Goal: Task Accomplishment & Management: Manage account settings

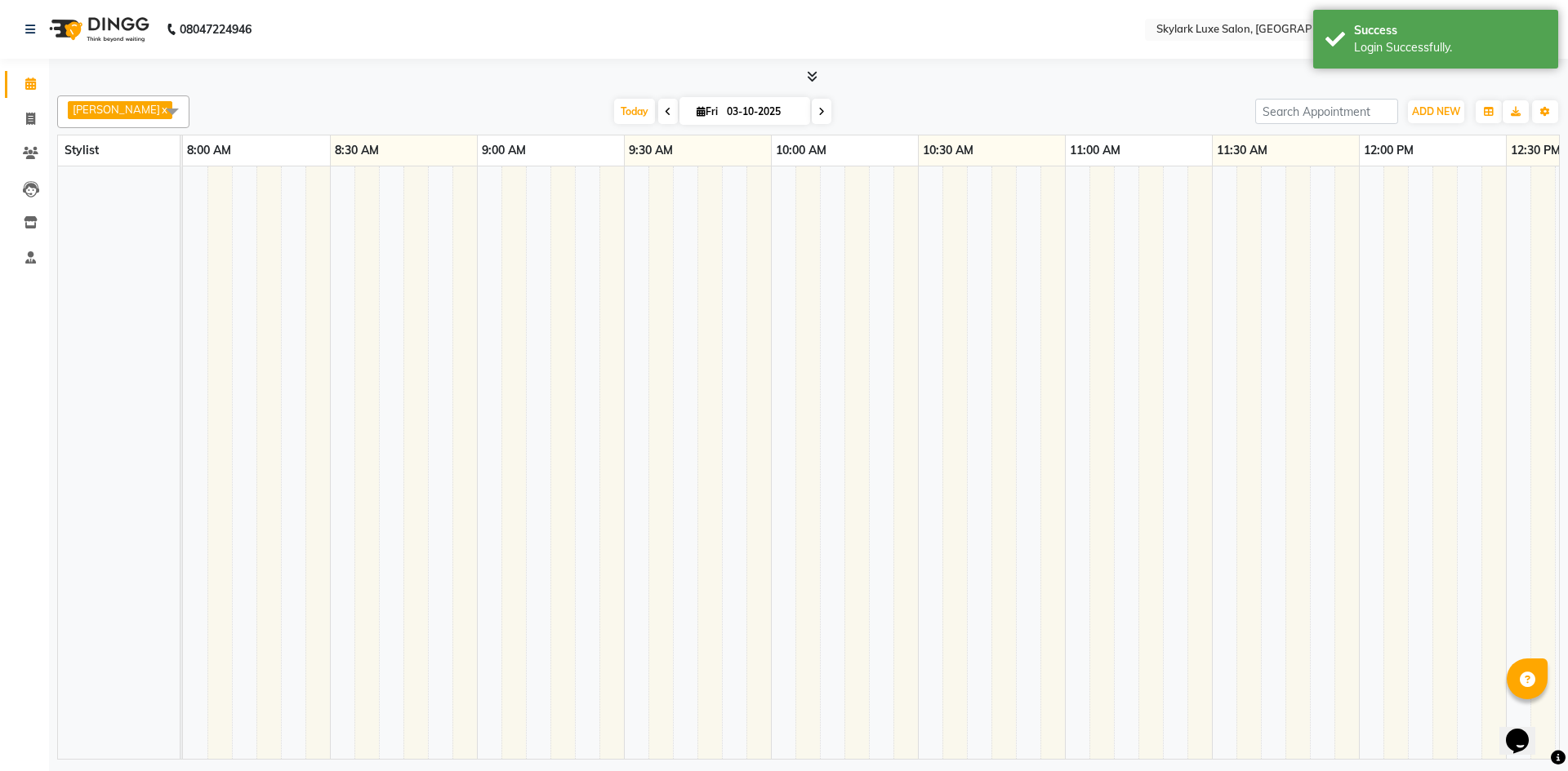
select select "en"
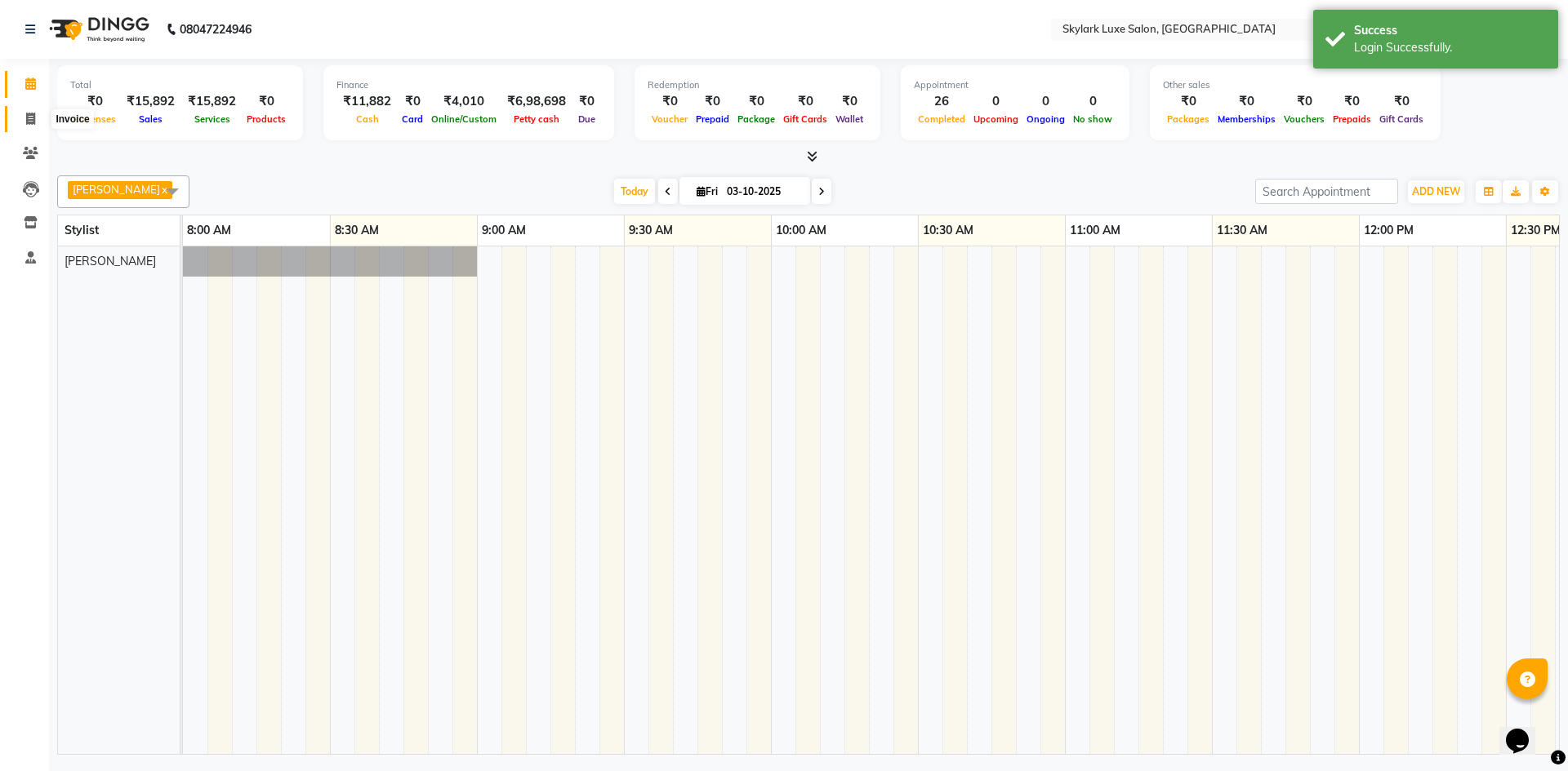
click at [32, 114] on icon at bounding box center [31, 119] width 9 height 13
select select "service"
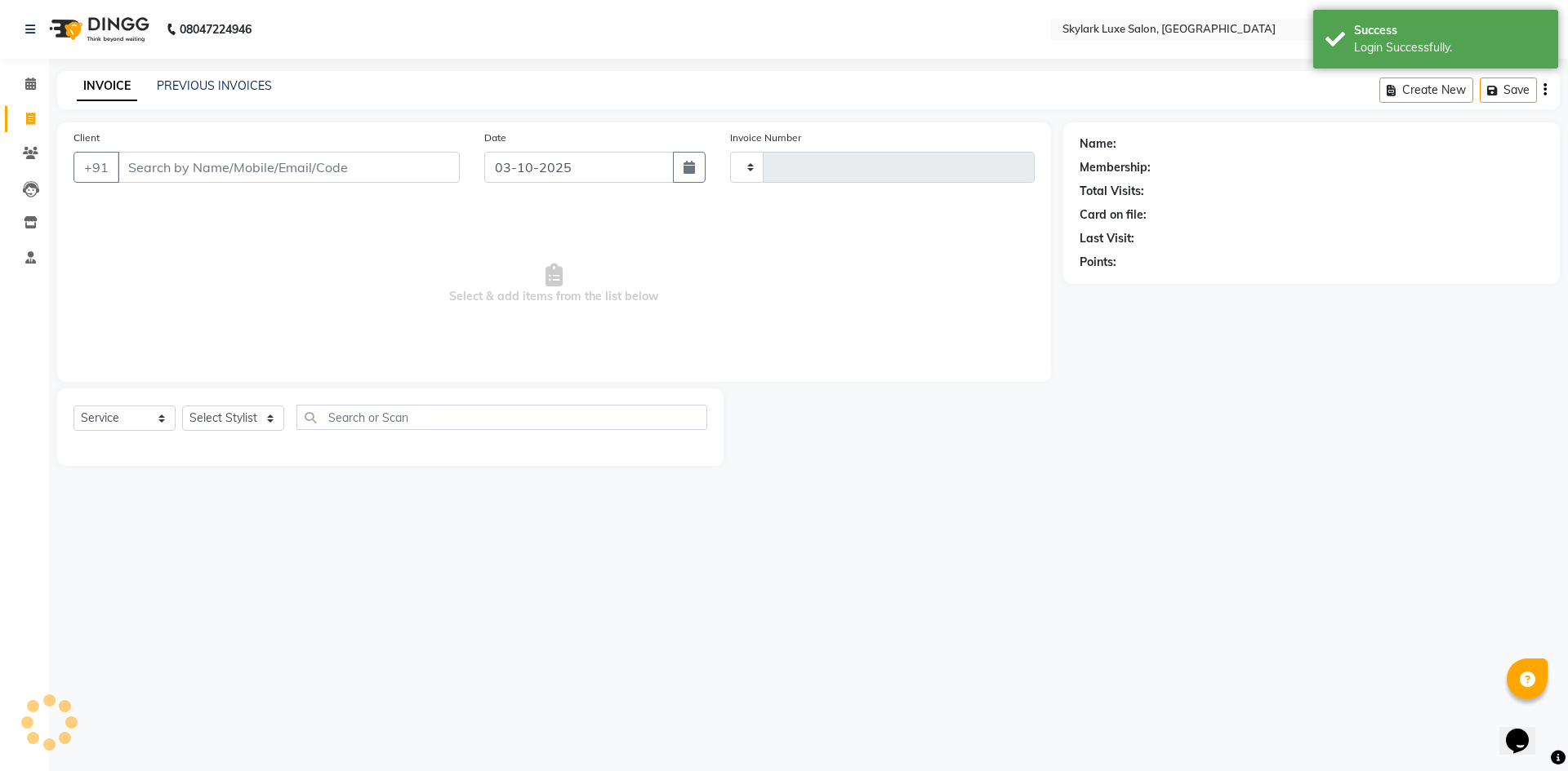
type input "0735"
select select "8191"
click at [229, 80] on link "PREVIOUS INVOICES" at bounding box center [215, 86] width 115 height 14
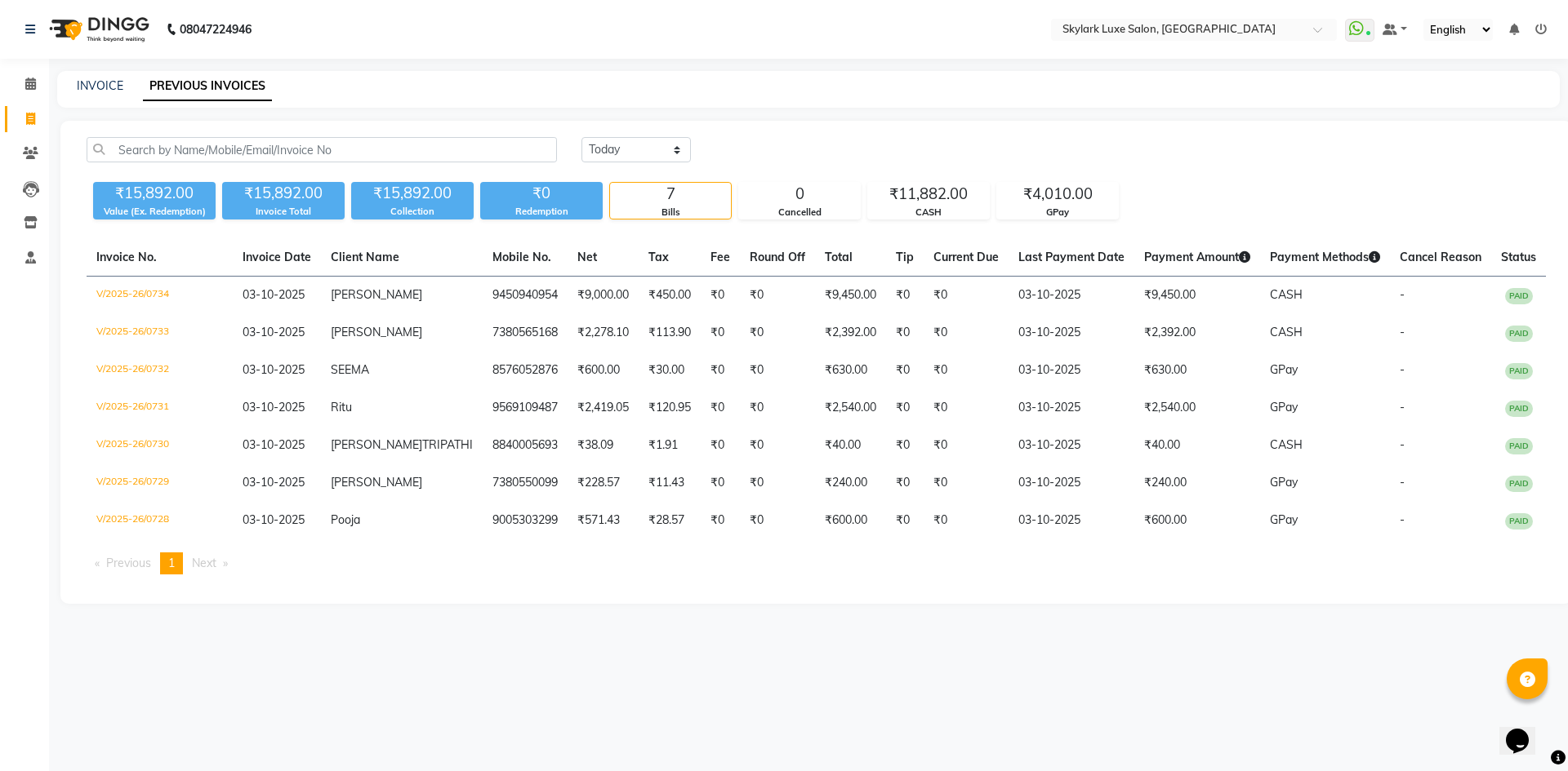
click at [201, 571] on span "Next page" at bounding box center [204, 563] width 24 height 14
click at [175, 571] on span "1" at bounding box center [171, 563] width 6 height 14
click at [106, 78] on link "INVOICE" at bounding box center [100, 86] width 47 height 14
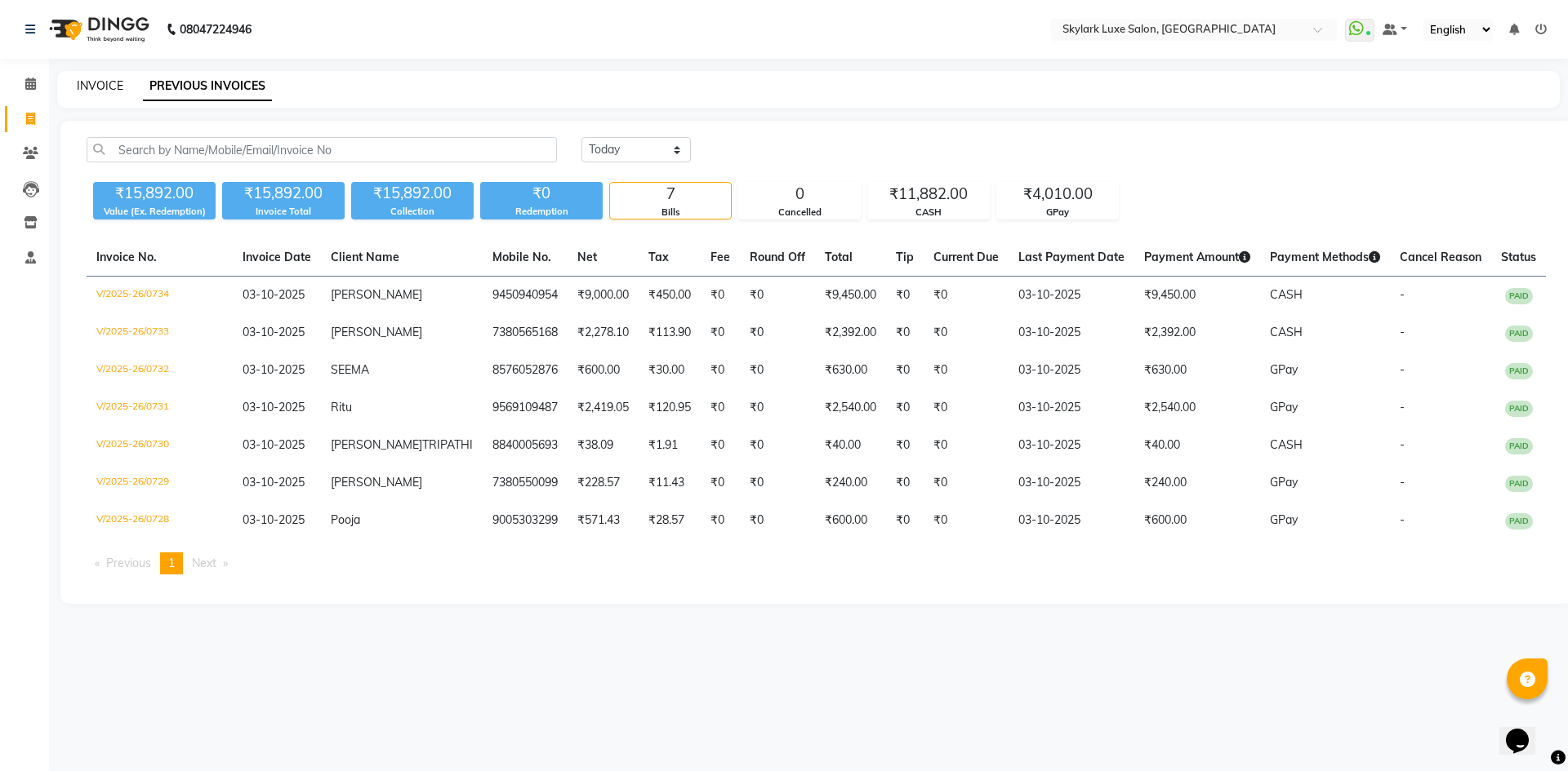
select select "service"
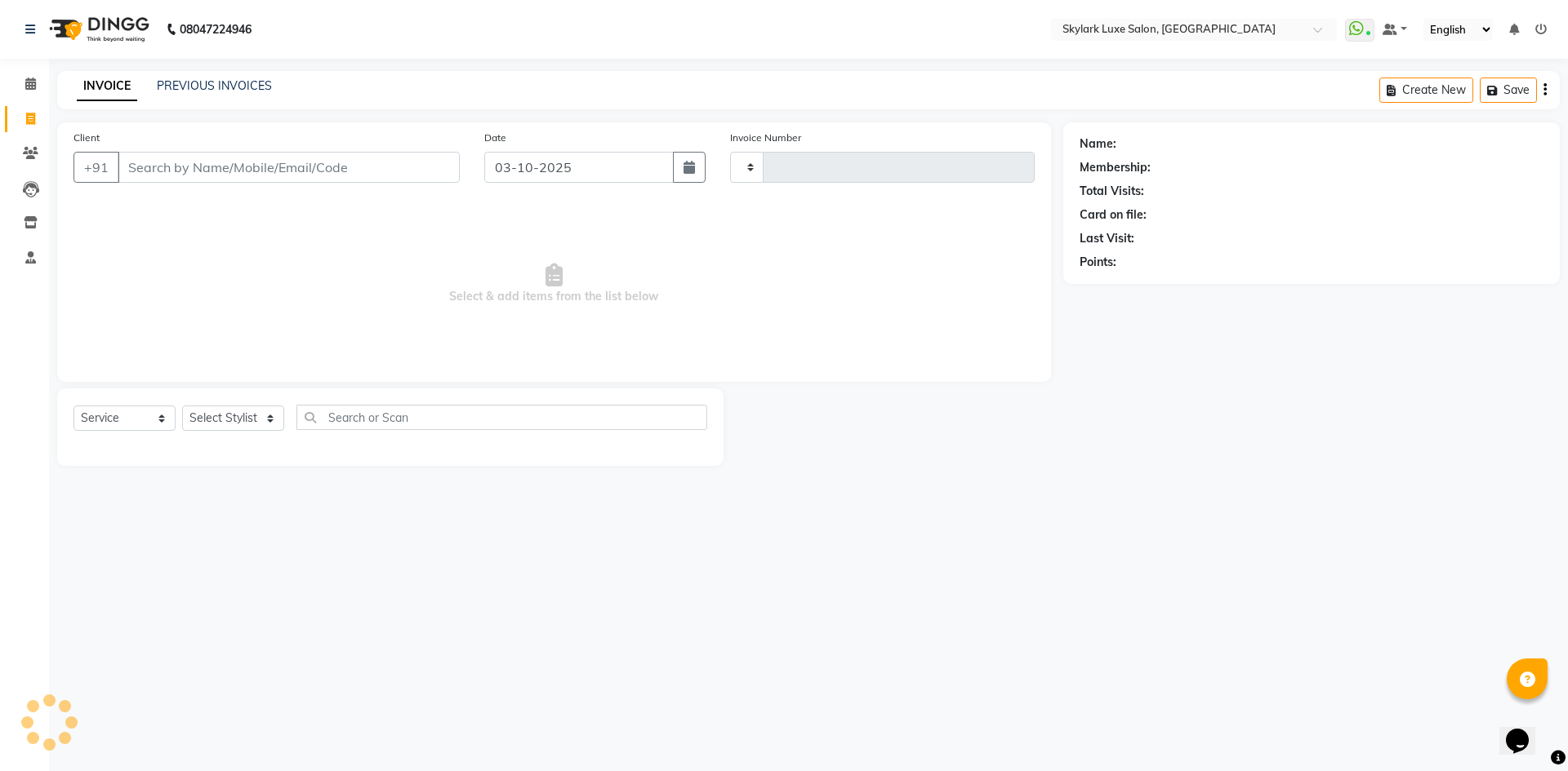
type input "0735"
select select "8191"
click at [220, 81] on link "PREVIOUS INVOICES" at bounding box center [215, 86] width 115 height 14
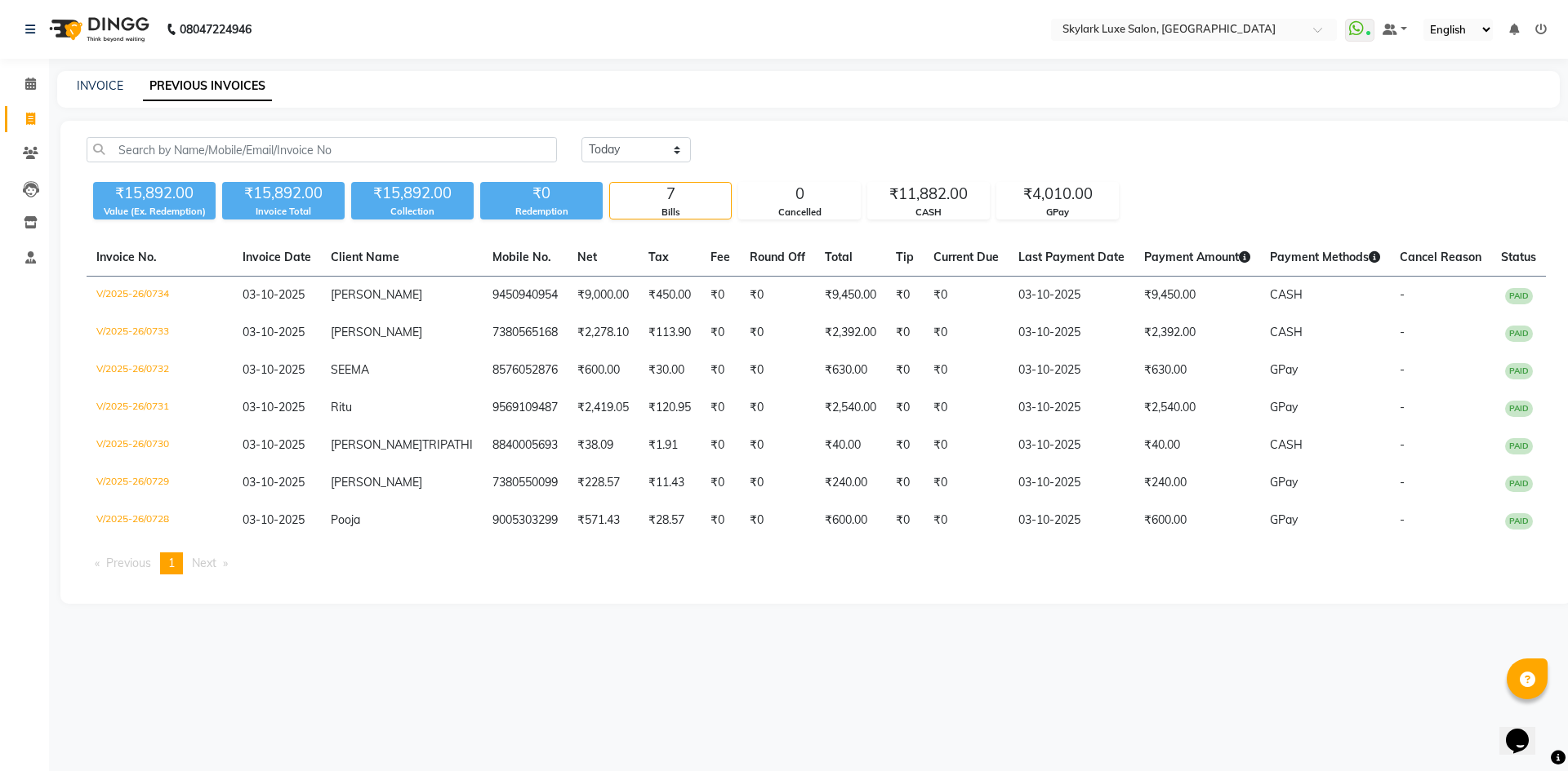
click at [215, 571] on span "Next page" at bounding box center [204, 563] width 24 height 14
click at [137, 571] on span "Previous page" at bounding box center [129, 563] width 45 height 14
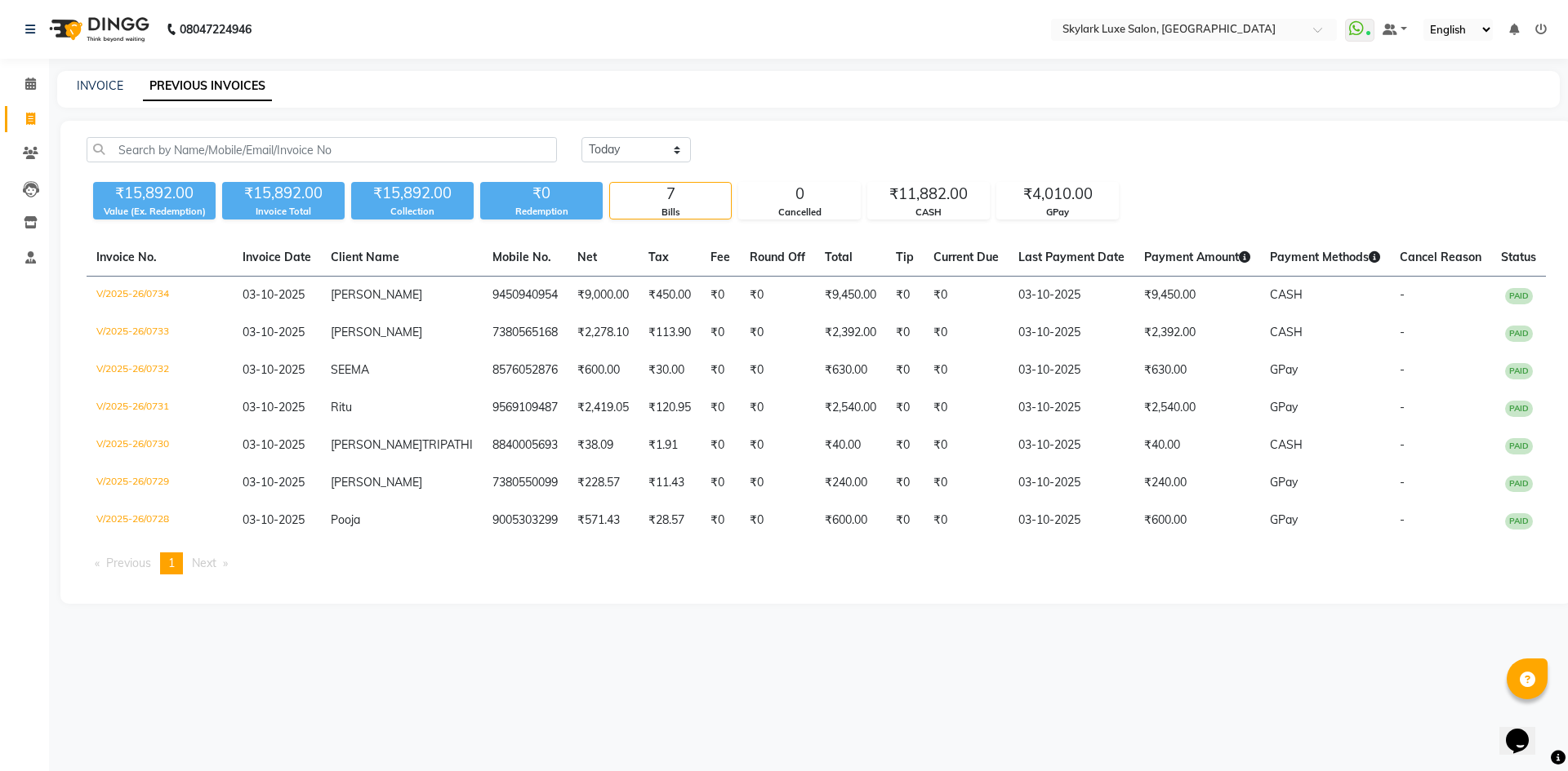
click at [175, 571] on span "1" at bounding box center [171, 563] width 6 height 14
click at [162, 148] on input "text" at bounding box center [321, 150] width 470 height 25
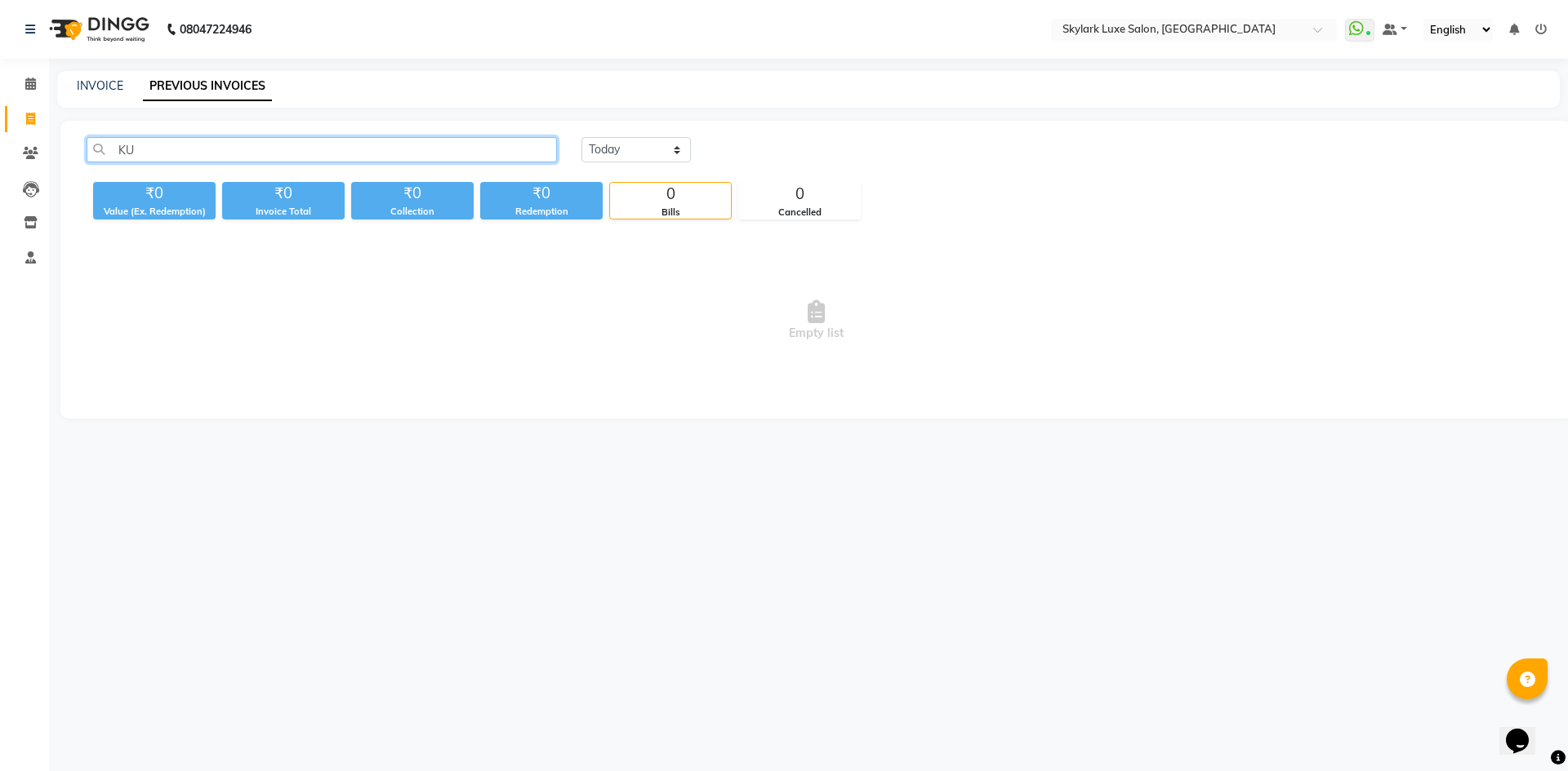
type input "K"
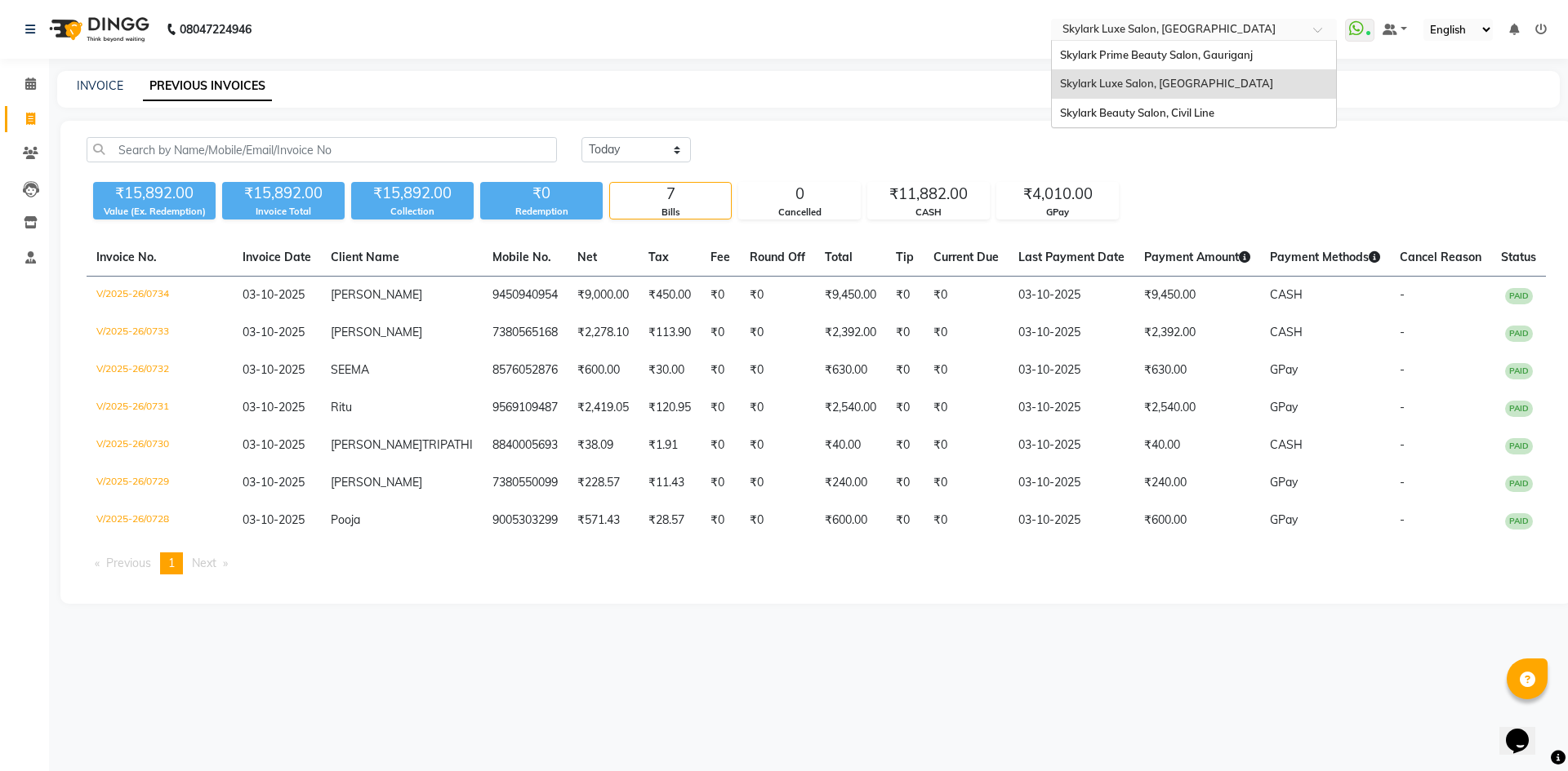
click at [1314, 26] on div at bounding box center [1194, 31] width 286 height 16
click at [1102, 111] on span "Skylark Beauty Salon, Civil Line" at bounding box center [1137, 113] width 154 height 13
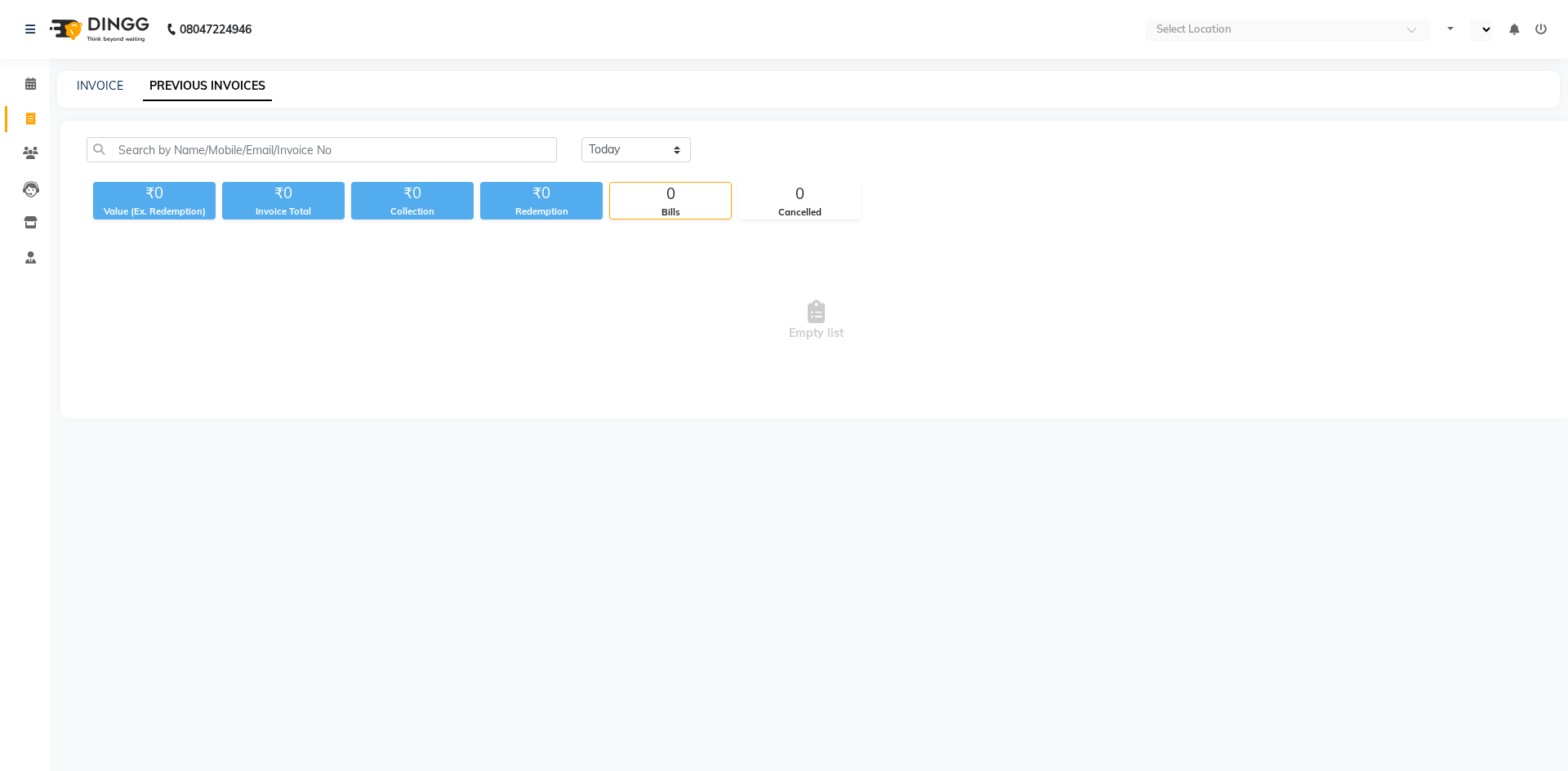
select select "en"
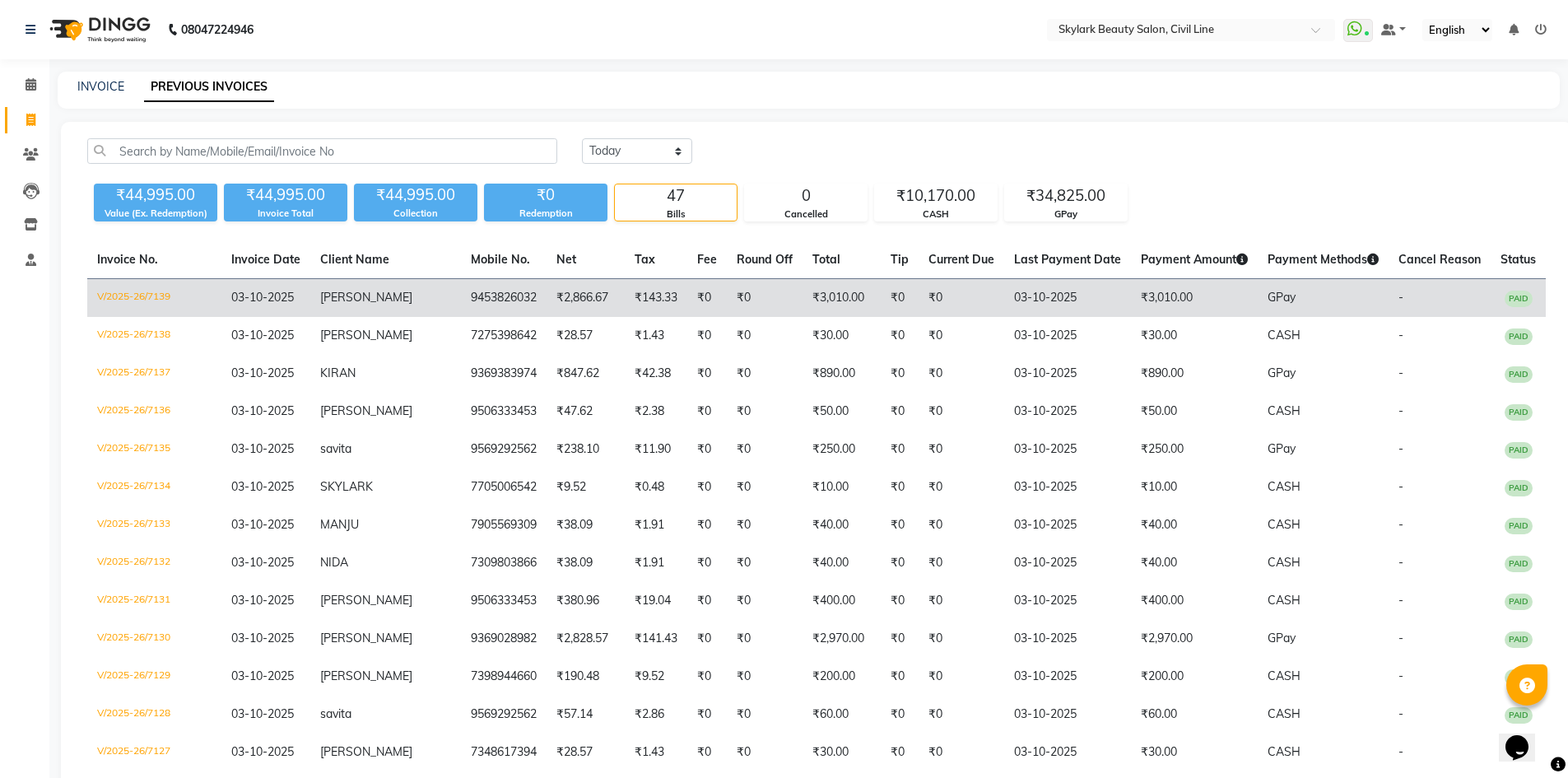
click at [393, 299] on td "[PERSON_NAME]" at bounding box center [386, 298] width 151 height 39
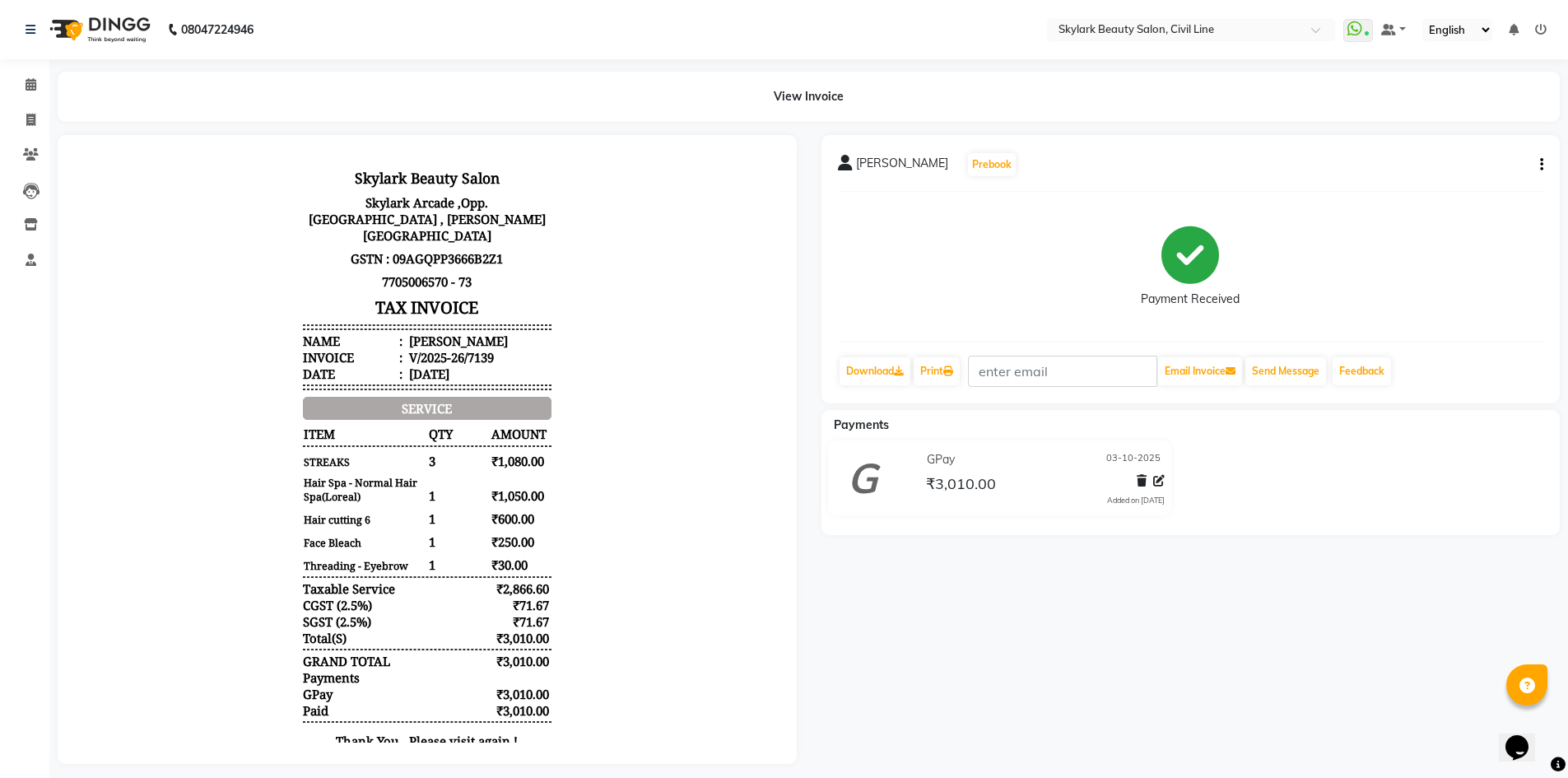
click at [1540, 167] on button "button" at bounding box center [1538, 165] width 10 height 17
click at [1457, 178] on div "Edit Invoice" at bounding box center [1460, 175] width 113 height 21
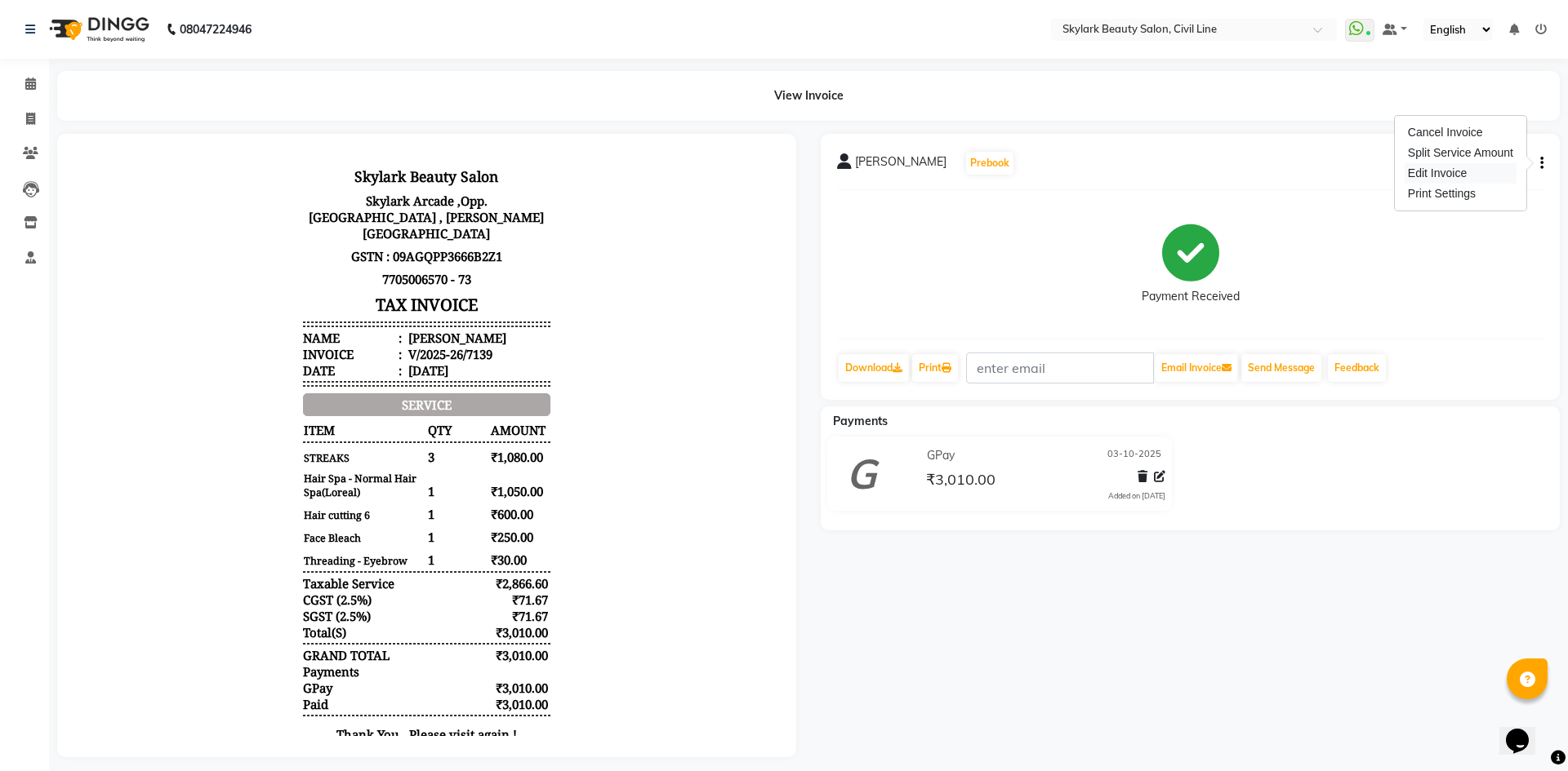
select select "service"
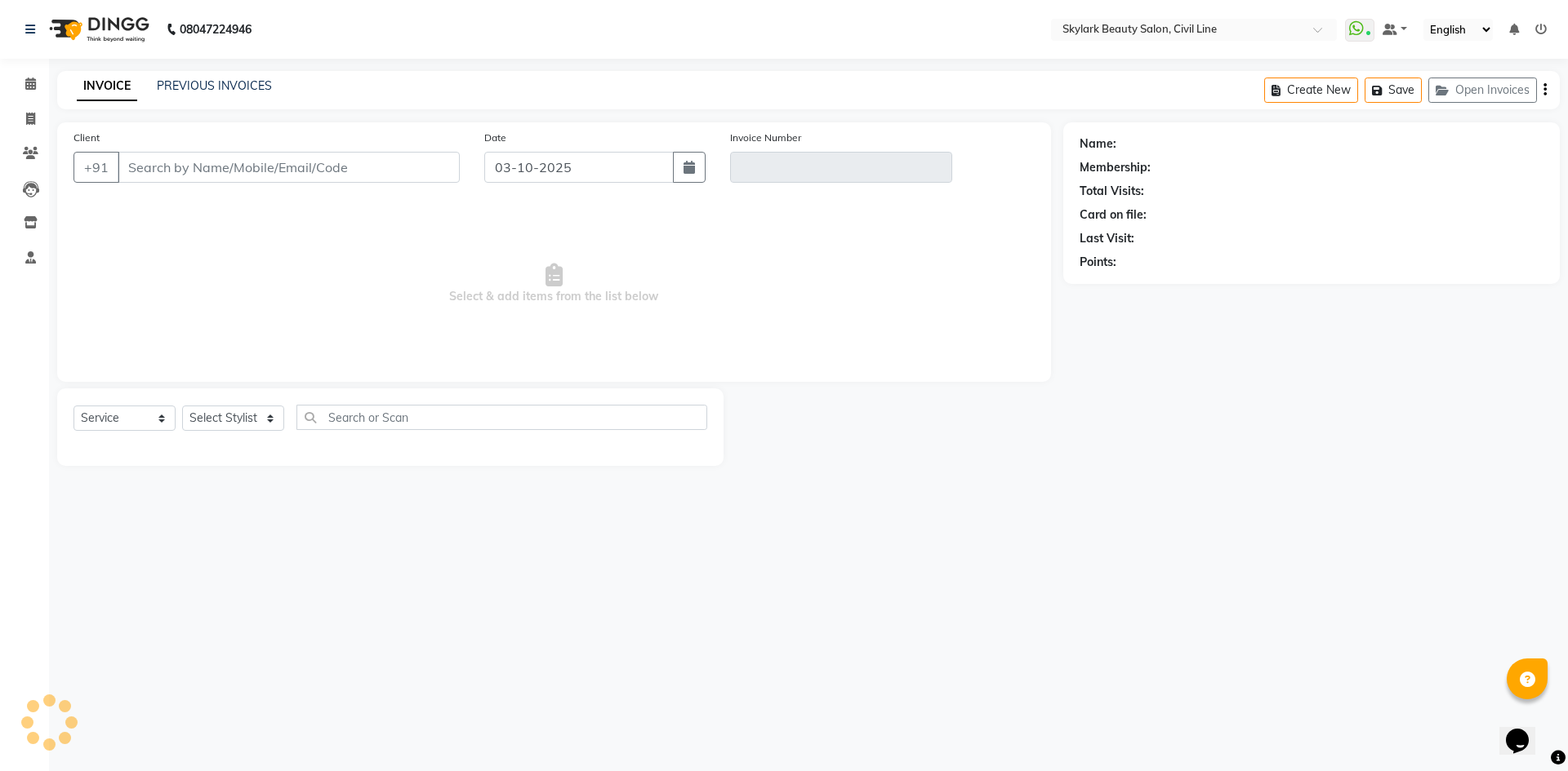
type input "9453826032"
type input "V/2025-26/7139"
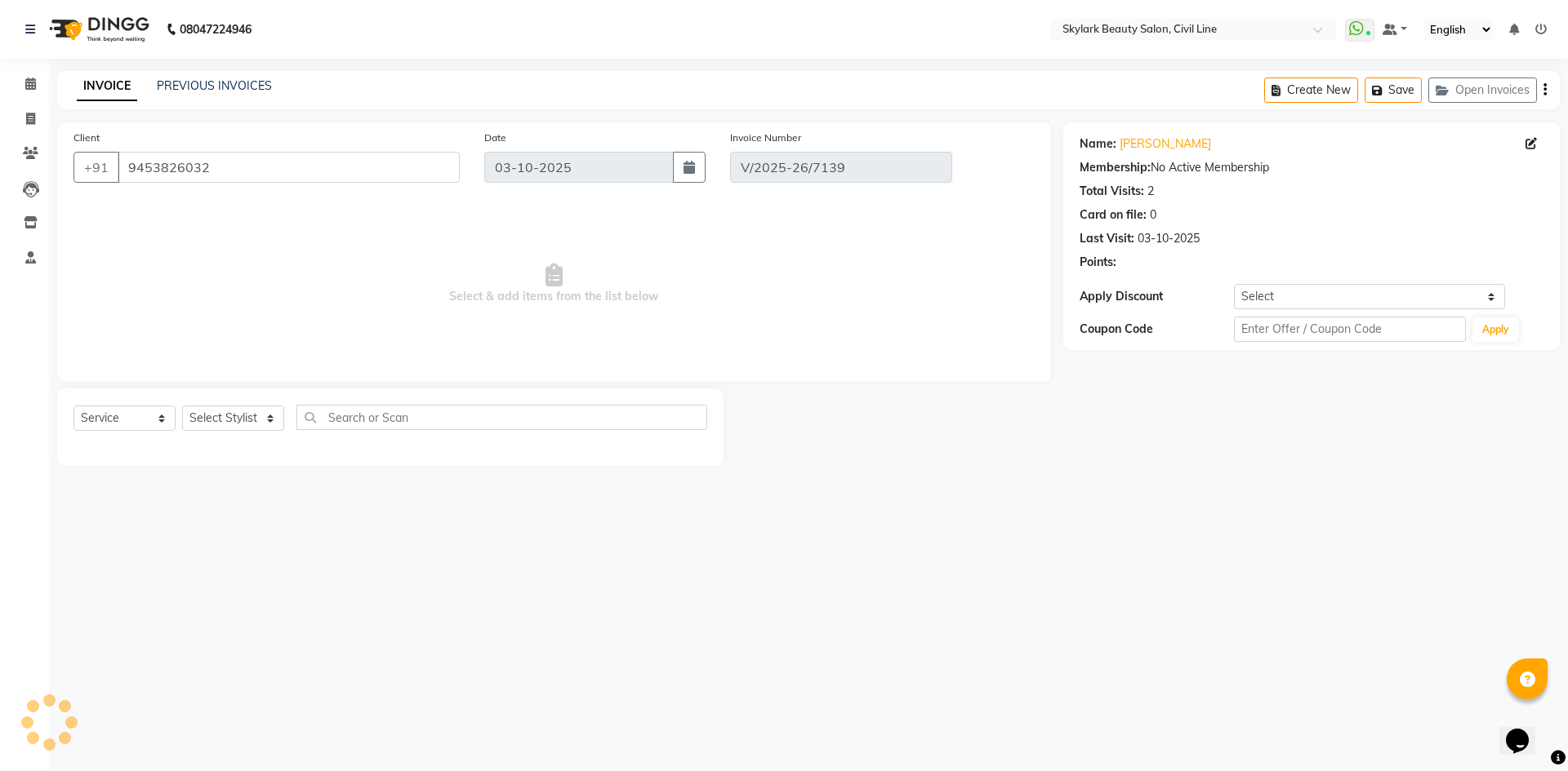
select select "select"
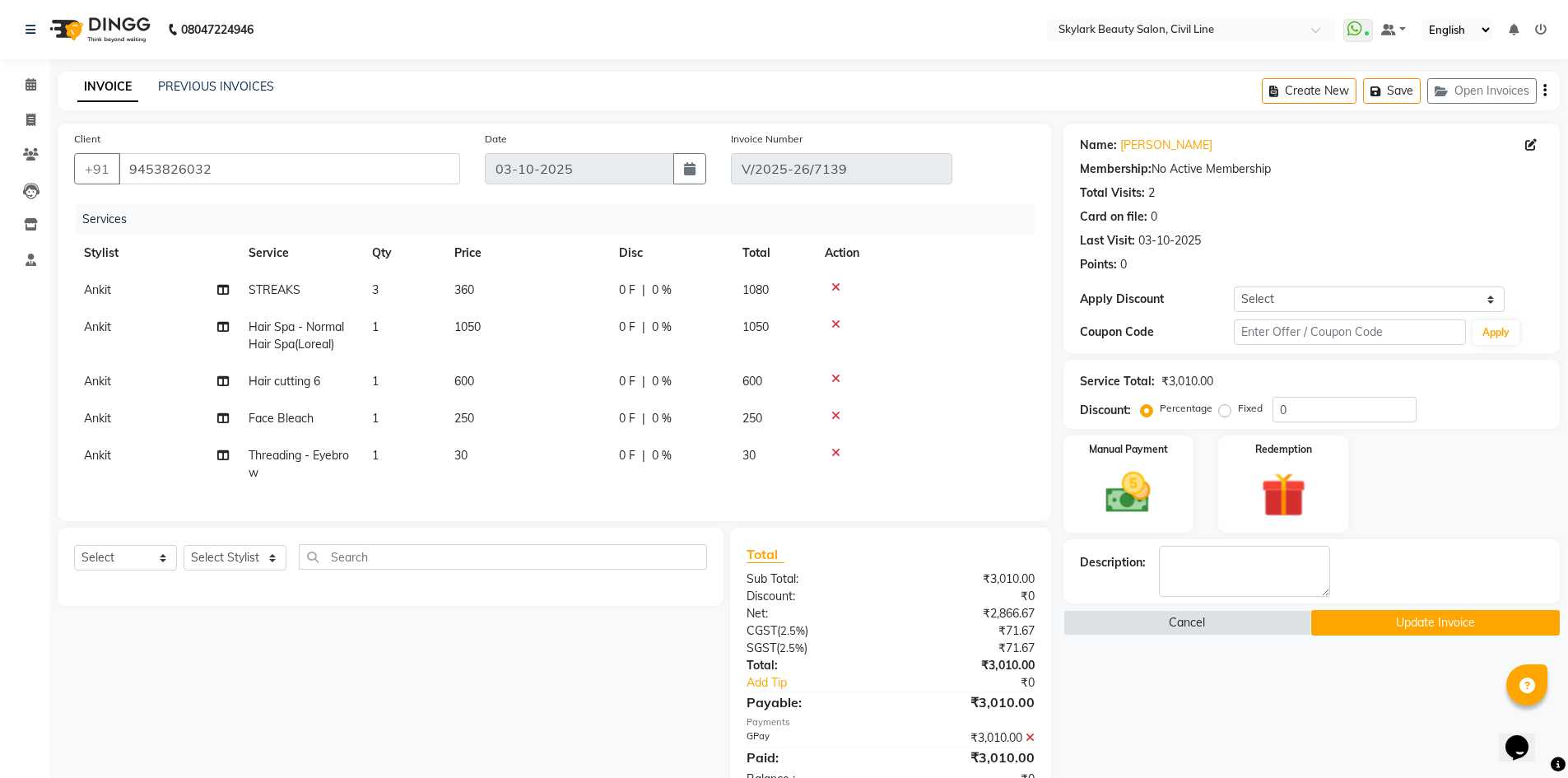
click at [1238, 409] on label "Fixed" at bounding box center [1250, 409] width 25 height 15
click at [1223, 409] on input "Fixed" at bounding box center [1228, 409] width 12 height 12
radio input "true"
click at [1297, 404] on input "0" at bounding box center [1344, 409] width 144 height 25
type input "10"
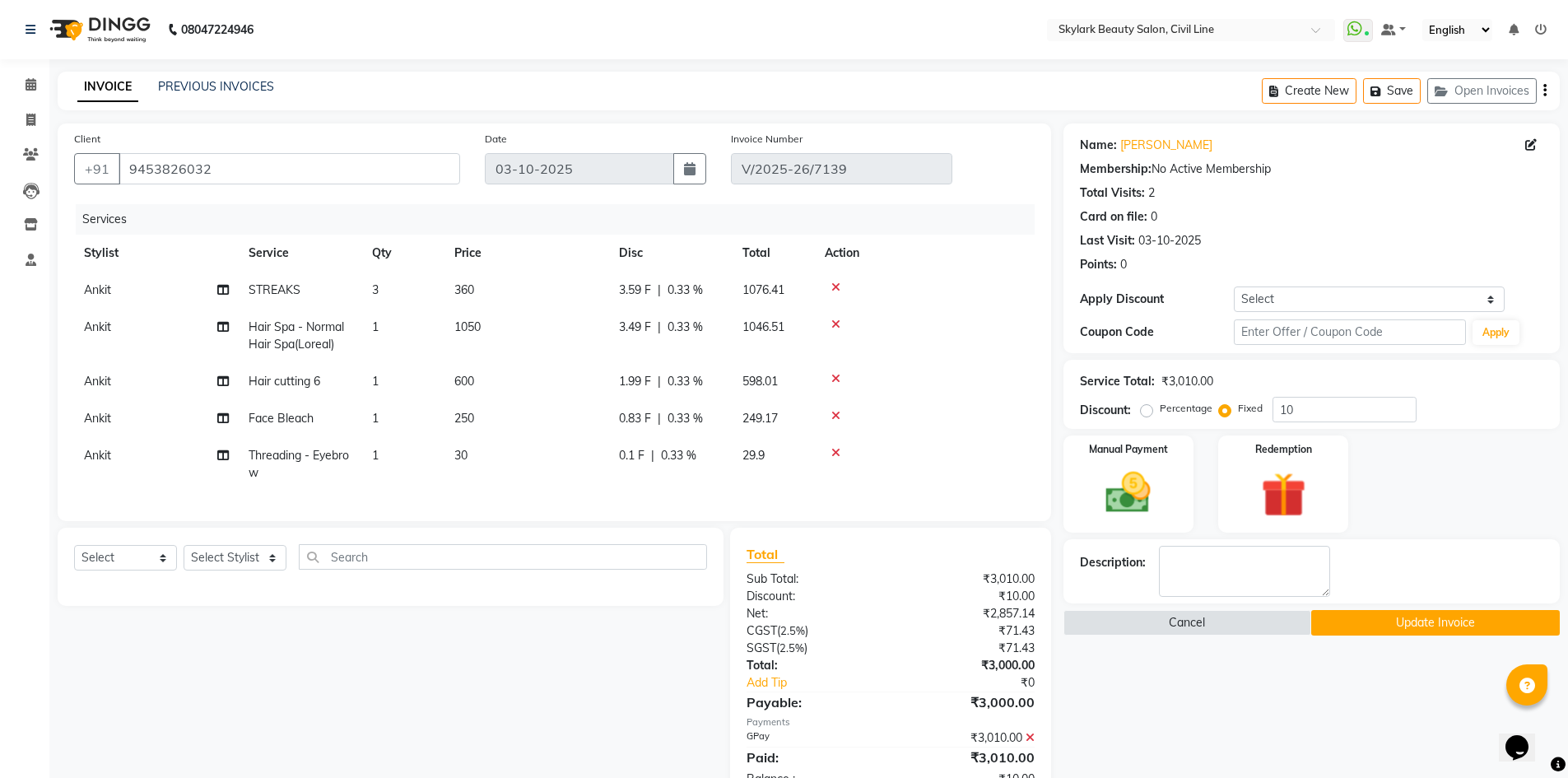
click at [1390, 456] on div "Manual Payment Redemption" at bounding box center [1312, 484] width 521 height 97
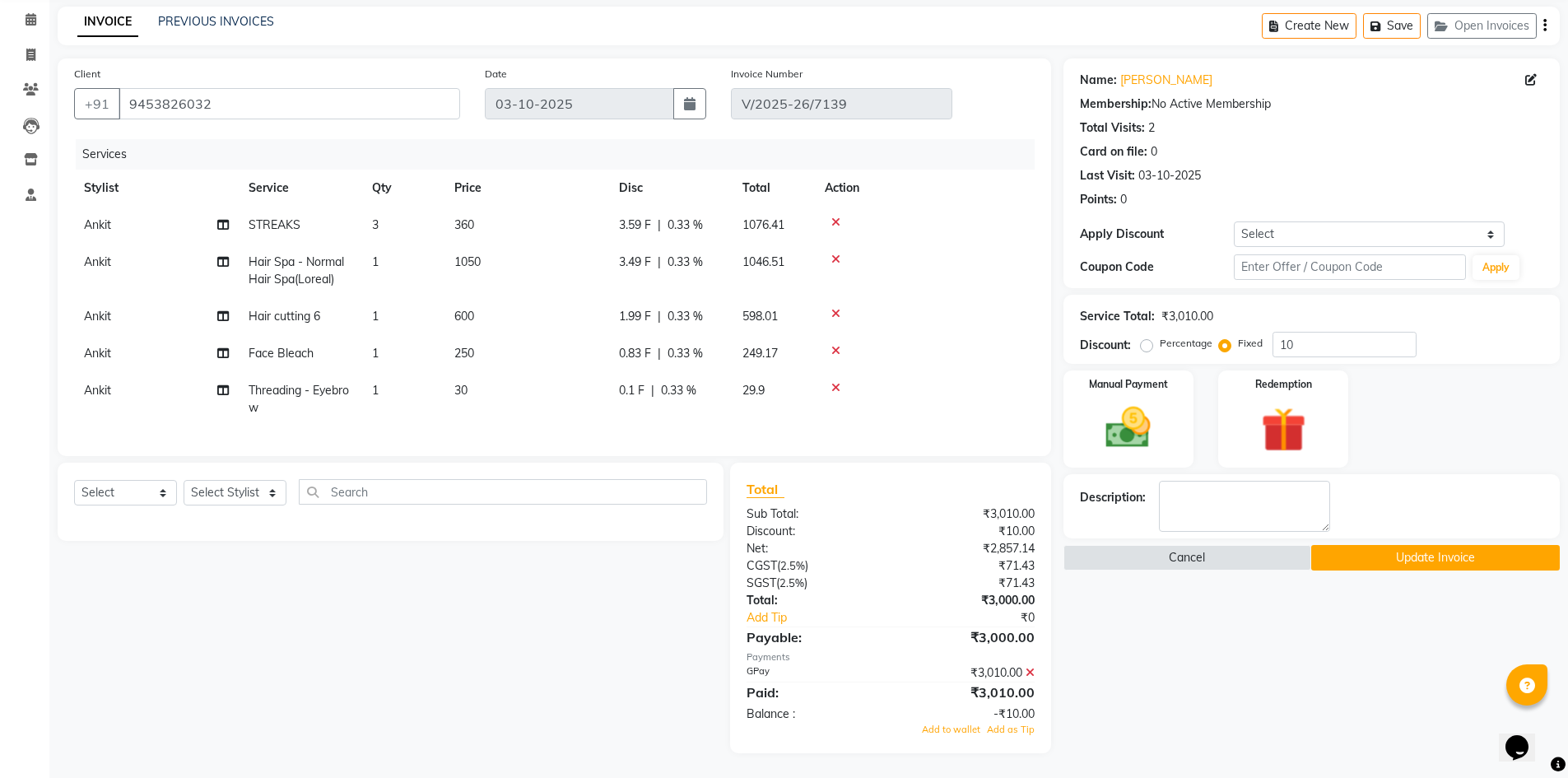
click at [1394, 545] on button "Update Invoice" at bounding box center [1435, 558] width 248 height 25
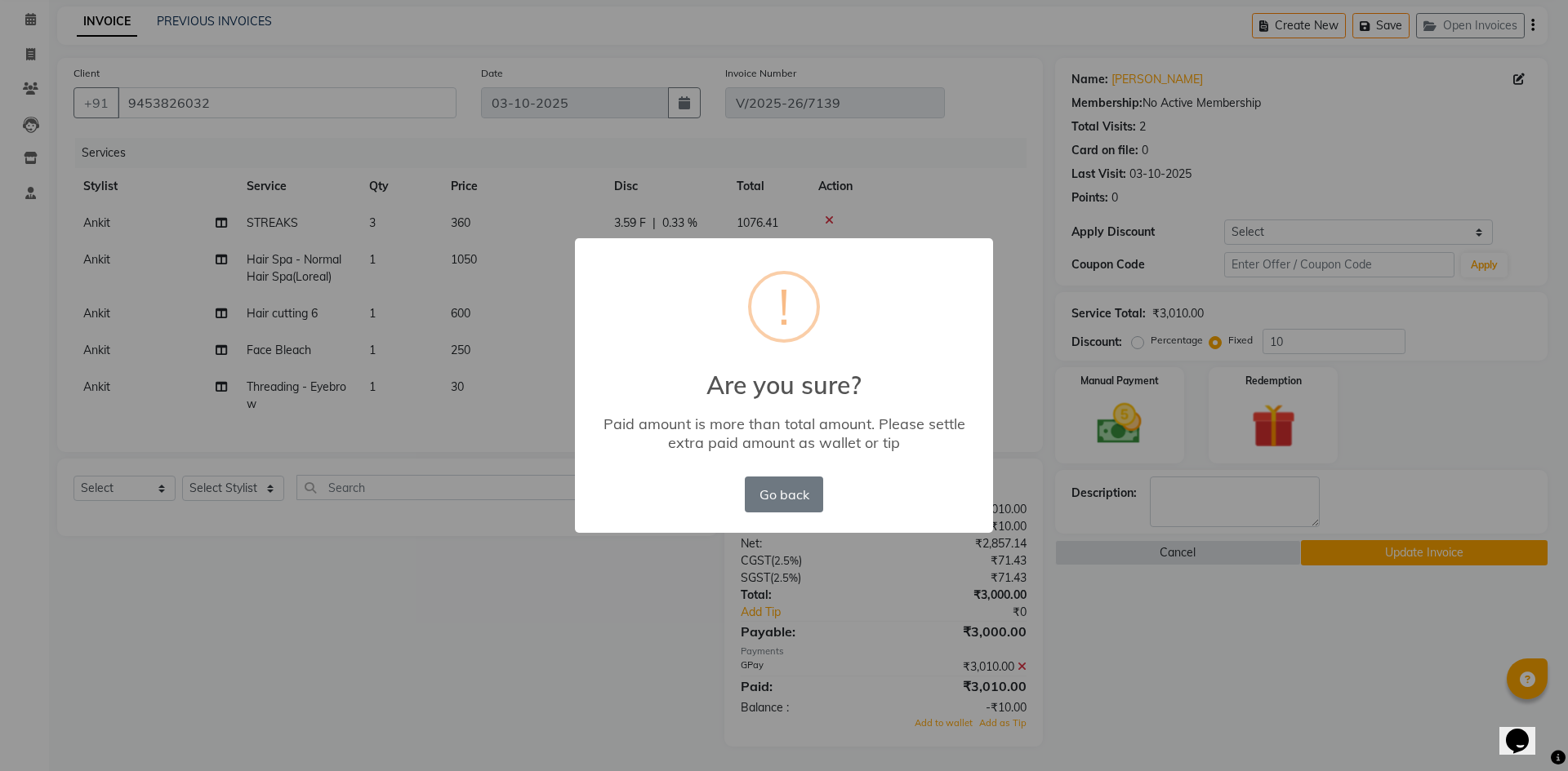
click at [1124, 526] on div "× ! Are you sure? Paid amount is more than total amount. Please settle extra pa…" at bounding box center [784, 385] width 1568 height 771
drag, startPoint x: 819, startPoint y: 495, endPoint x: 802, endPoint y: 493, distance: 17.1
click at [816, 495] on button "Go back" at bounding box center [784, 495] width 78 height 36
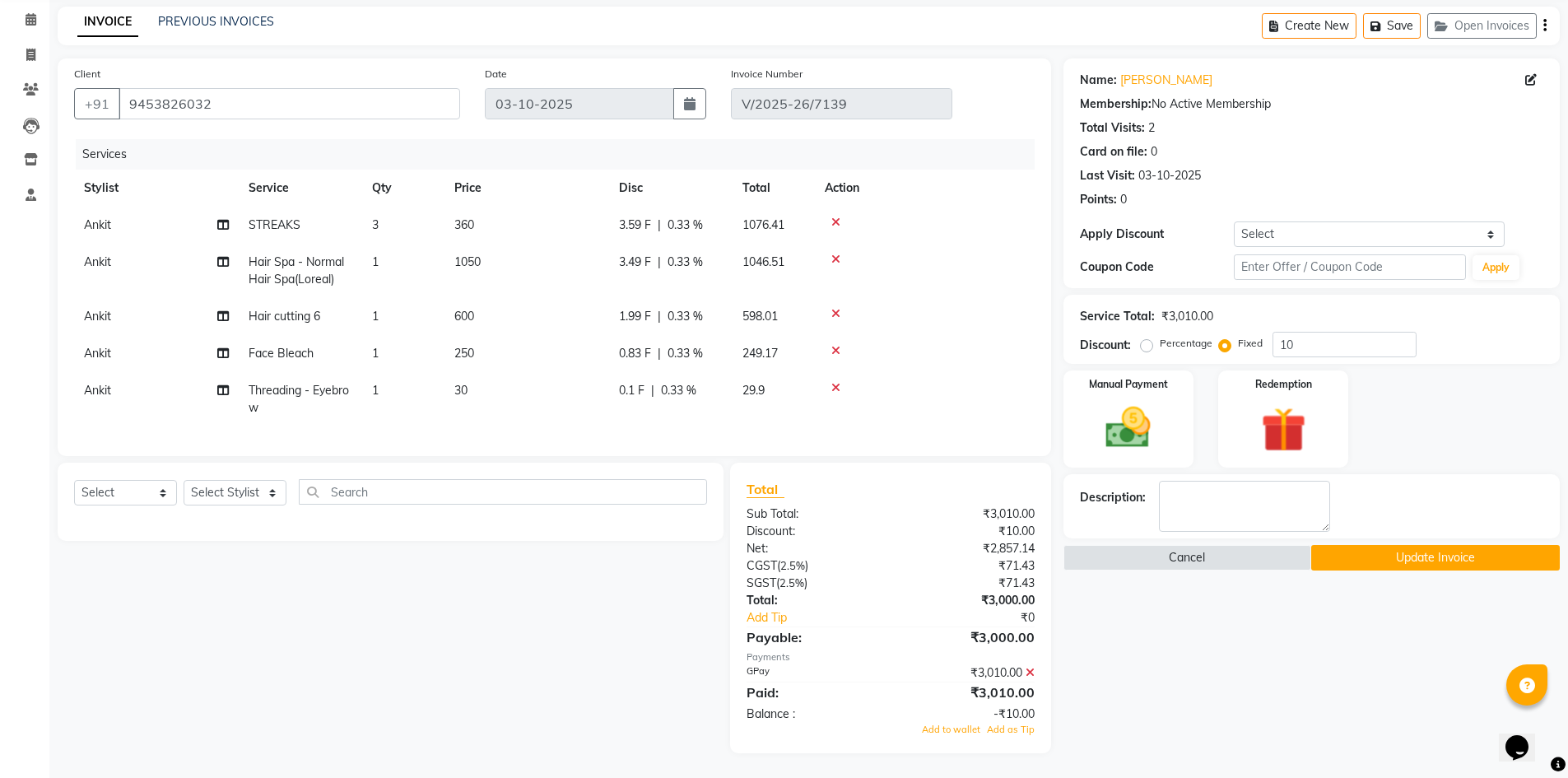
click at [1143, 456] on div "Name: [PERSON_NAME] Membership: No Active Membership Total Visits: 2 Card on fi…" at bounding box center [1317, 406] width 508 height 695
click at [1156, 450] on div "Manual Payment" at bounding box center [1128, 419] width 136 height 101
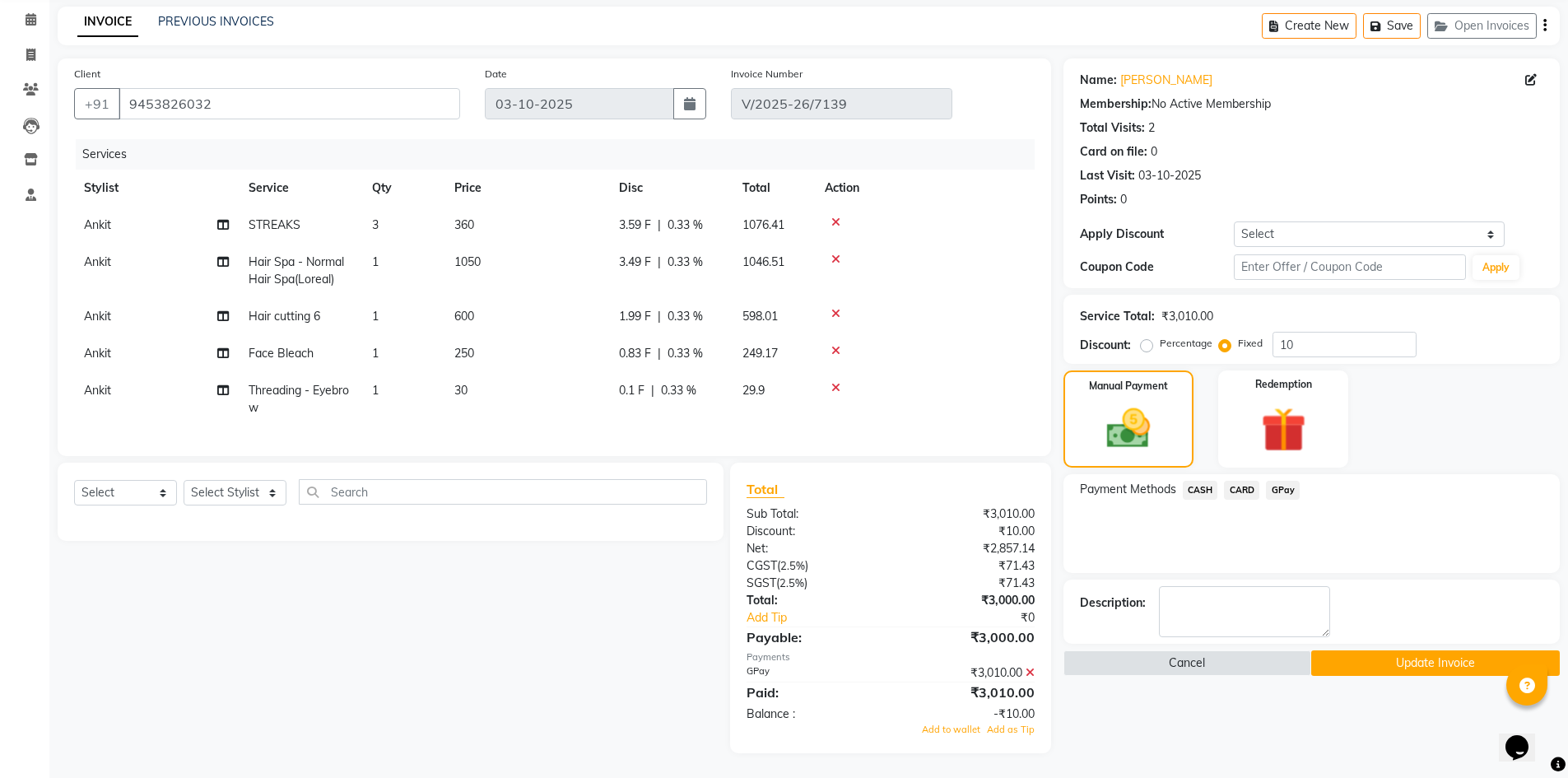
click at [1431, 657] on button "Update Invoice" at bounding box center [1435, 663] width 248 height 25
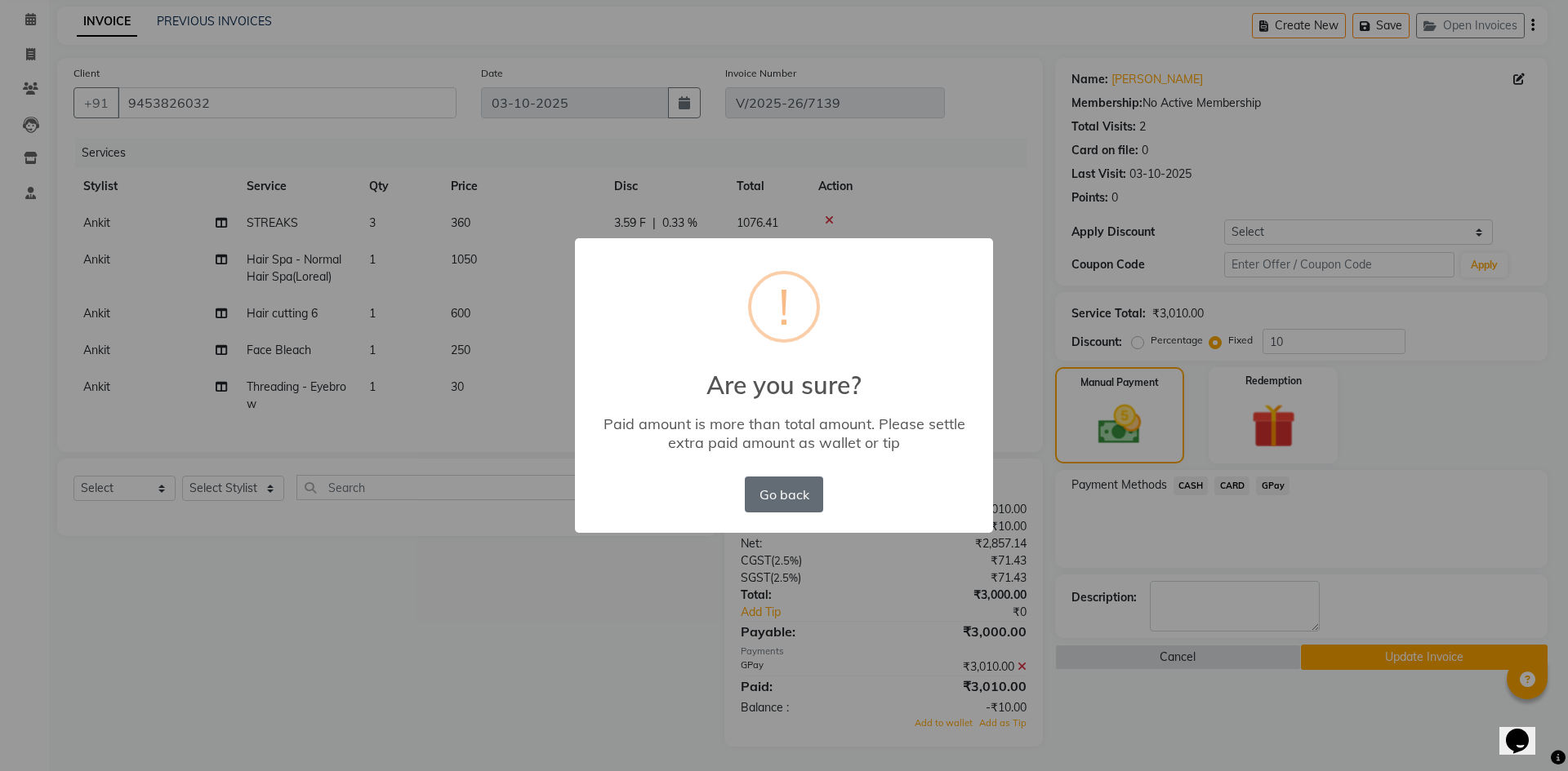
click at [797, 496] on button "Go back" at bounding box center [784, 495] width 78 height 36
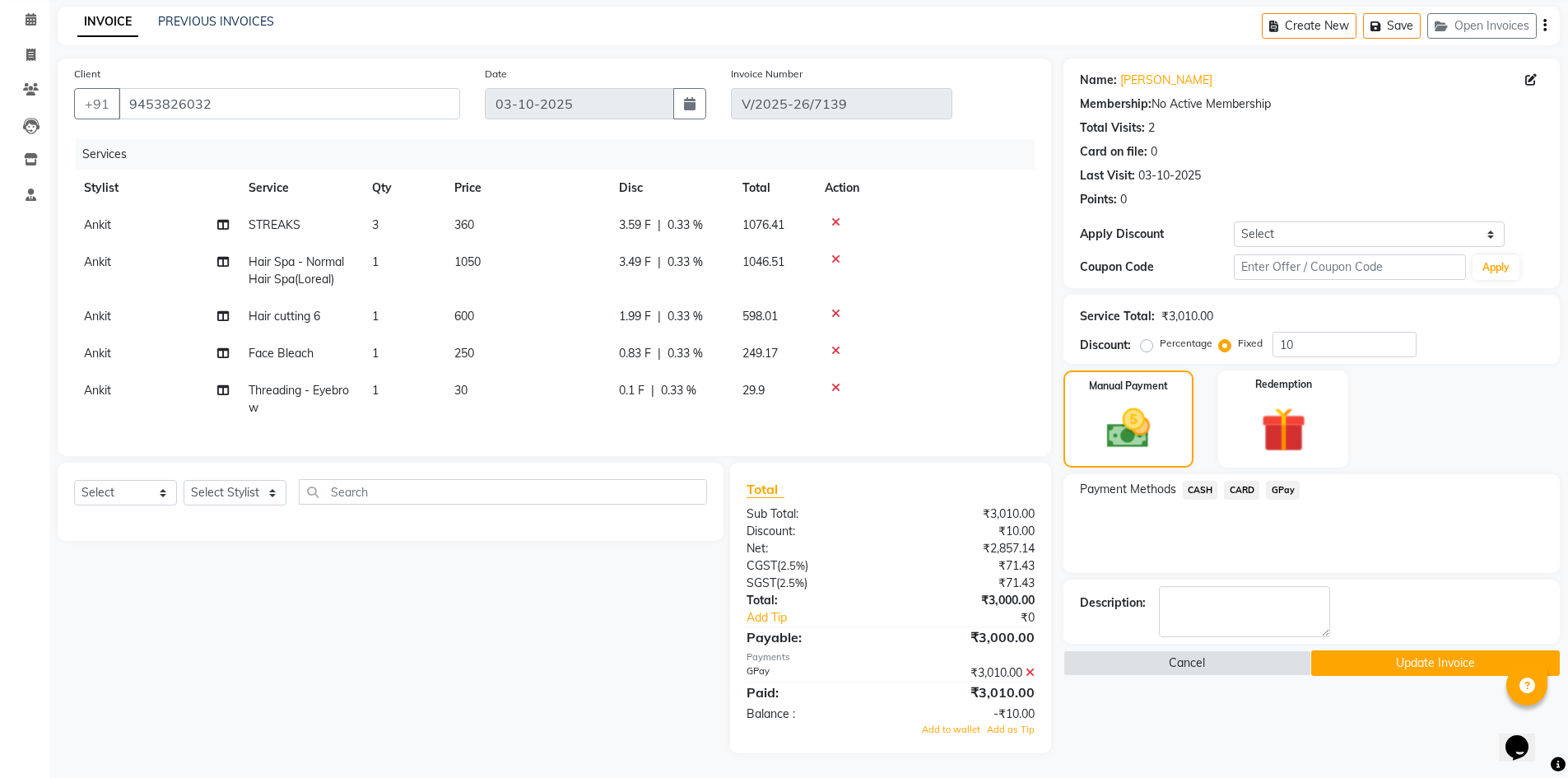
click at [1206, 481] on span "CASH" at bounding box center [1201, 490] width 35 height 19
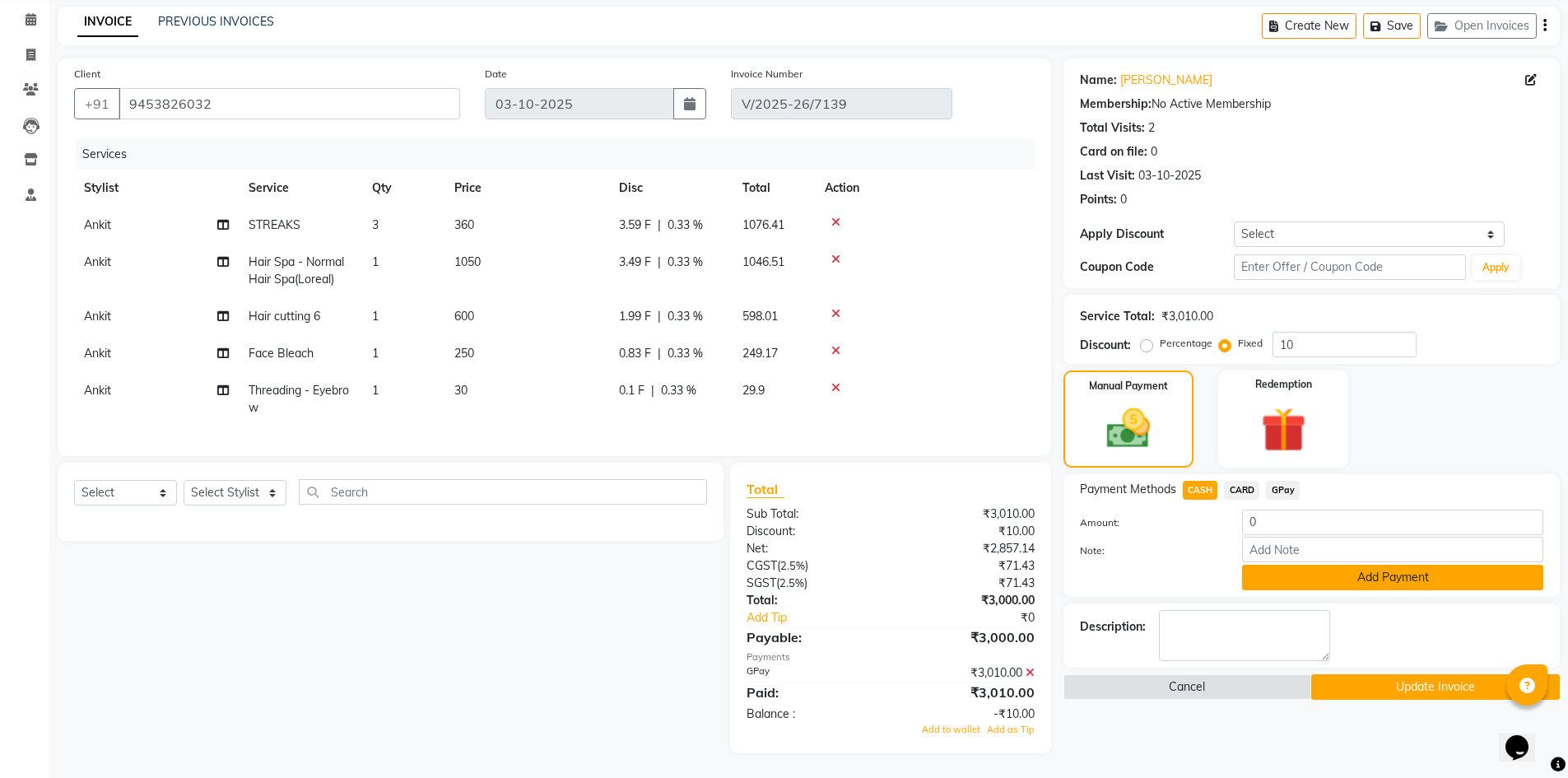
click at [1360, 565] on button "Add Payment" at bounding box center [1392, 578] width 301 height 25
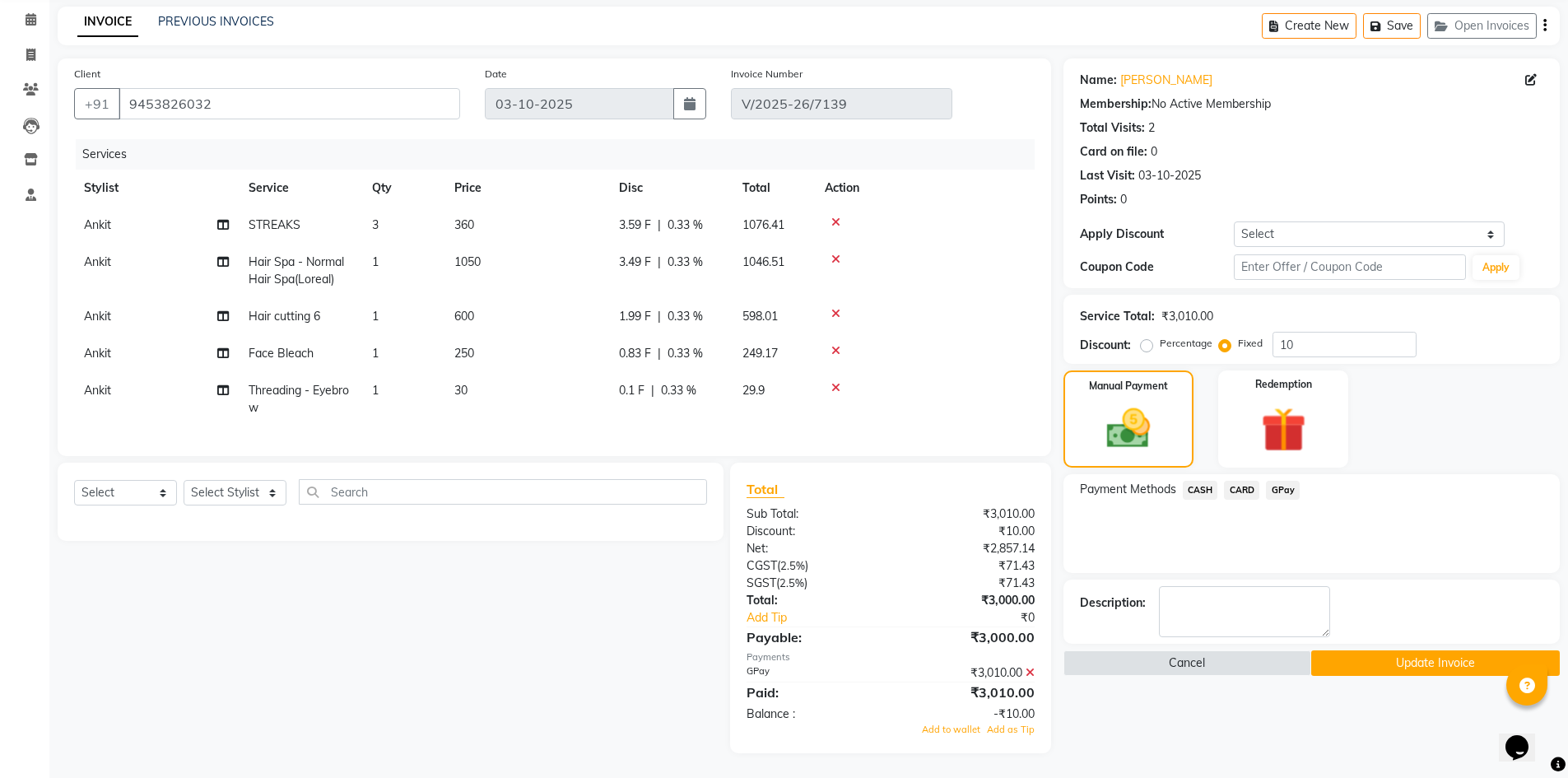
click at [1197, 481] on span "CASH" at bounding box center [1201, 490] width 35 height 19
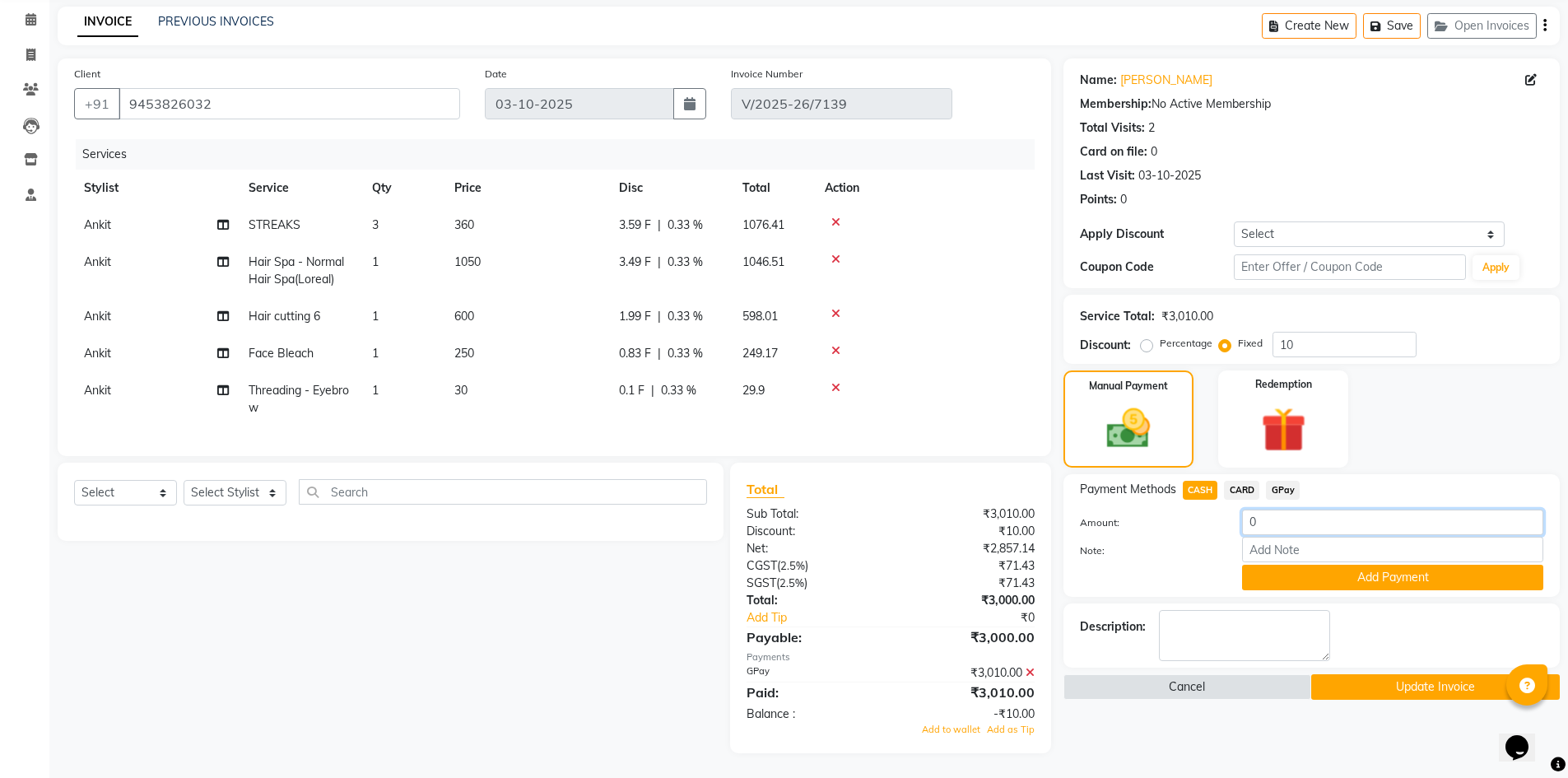
click at [1277, 515] on input "0" at bounding box center [1392, 522] width 301 height 25
type input "10"
click at [1398, 565] on button "Add Payment" at bounding box center [1392, 578] width 301 height 25
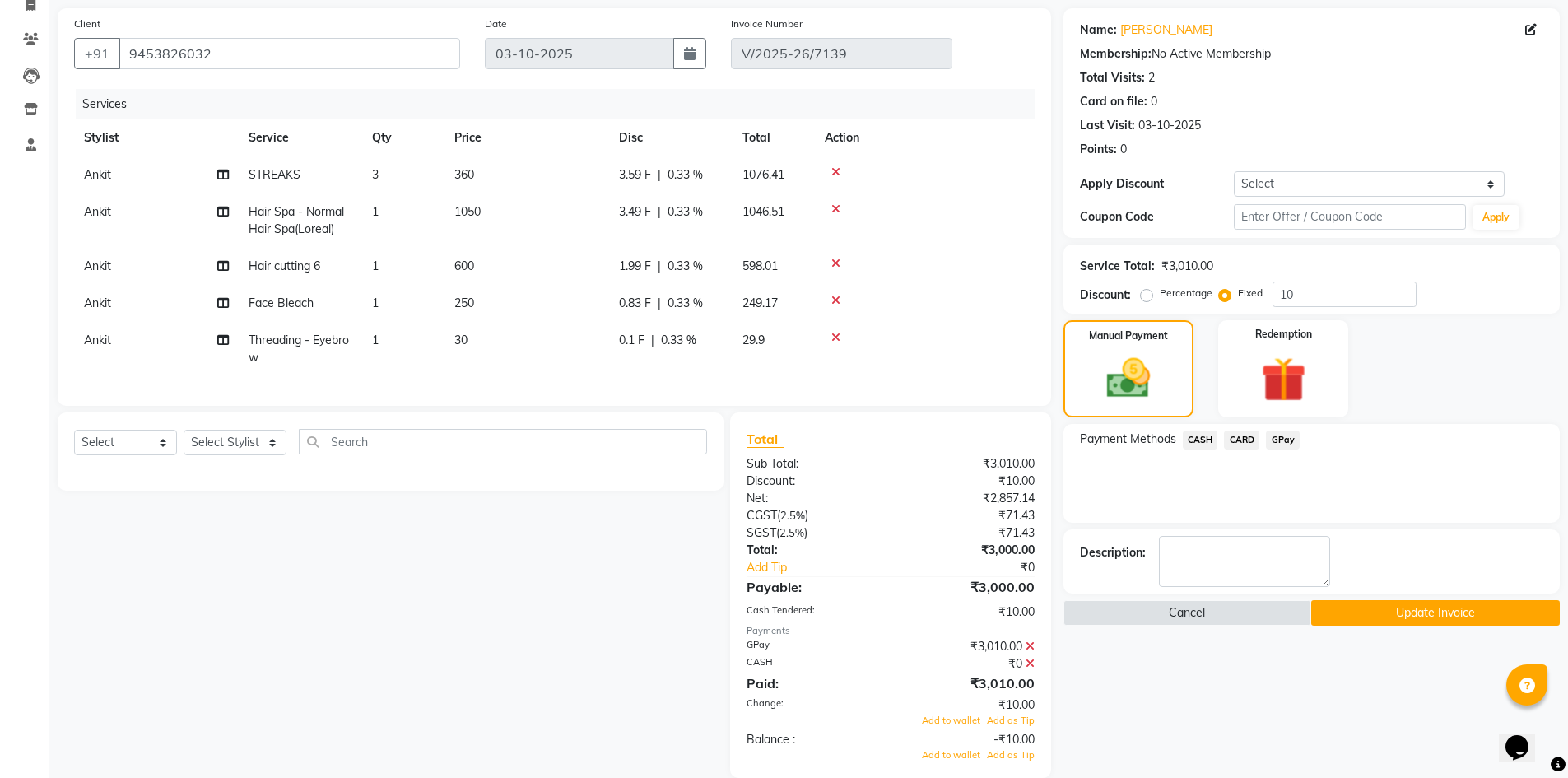
scroll to position [152, 0]
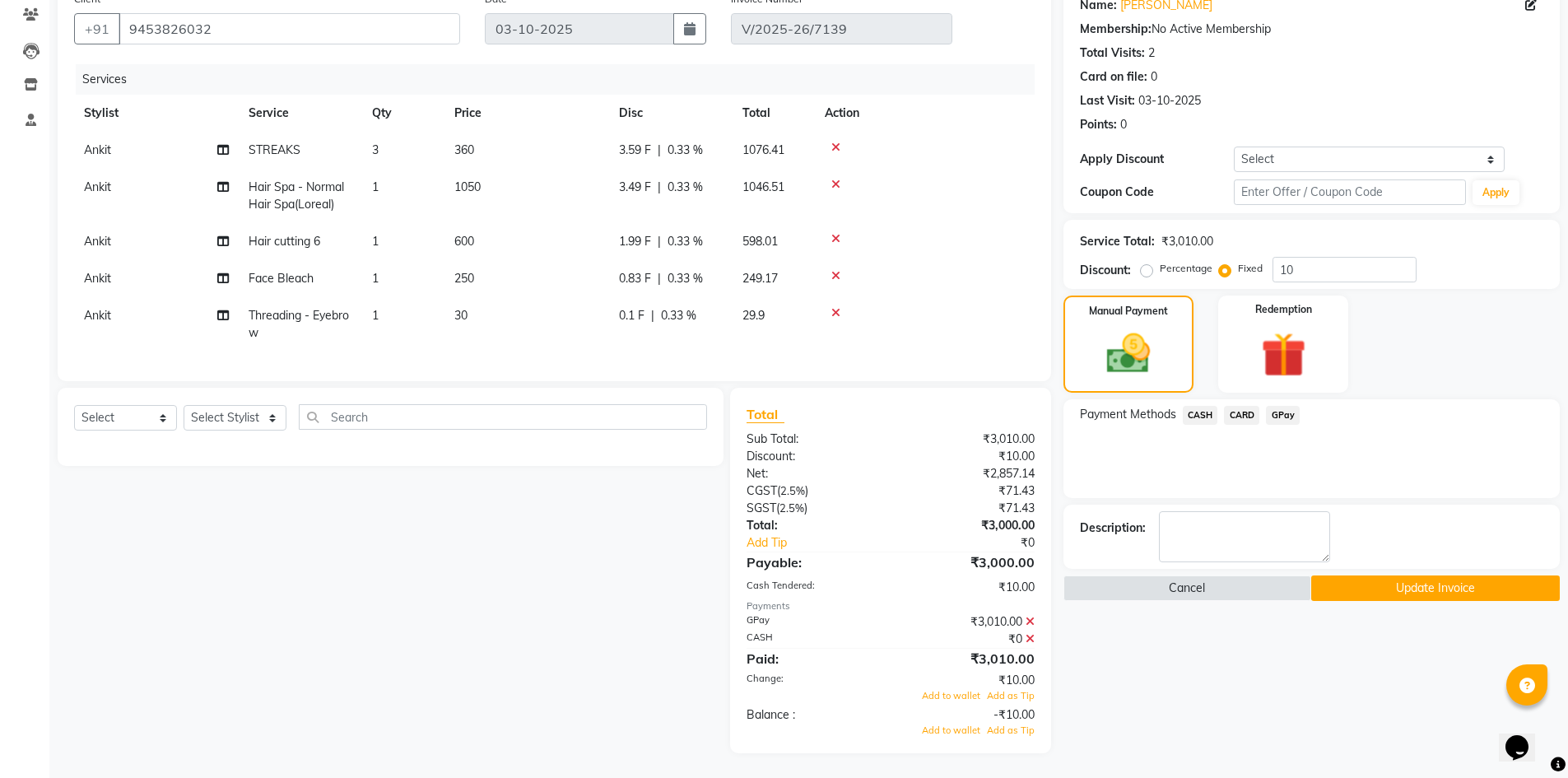
click at [1029, 621] on icon at bounding box center [1030, 621] width 9 height 12
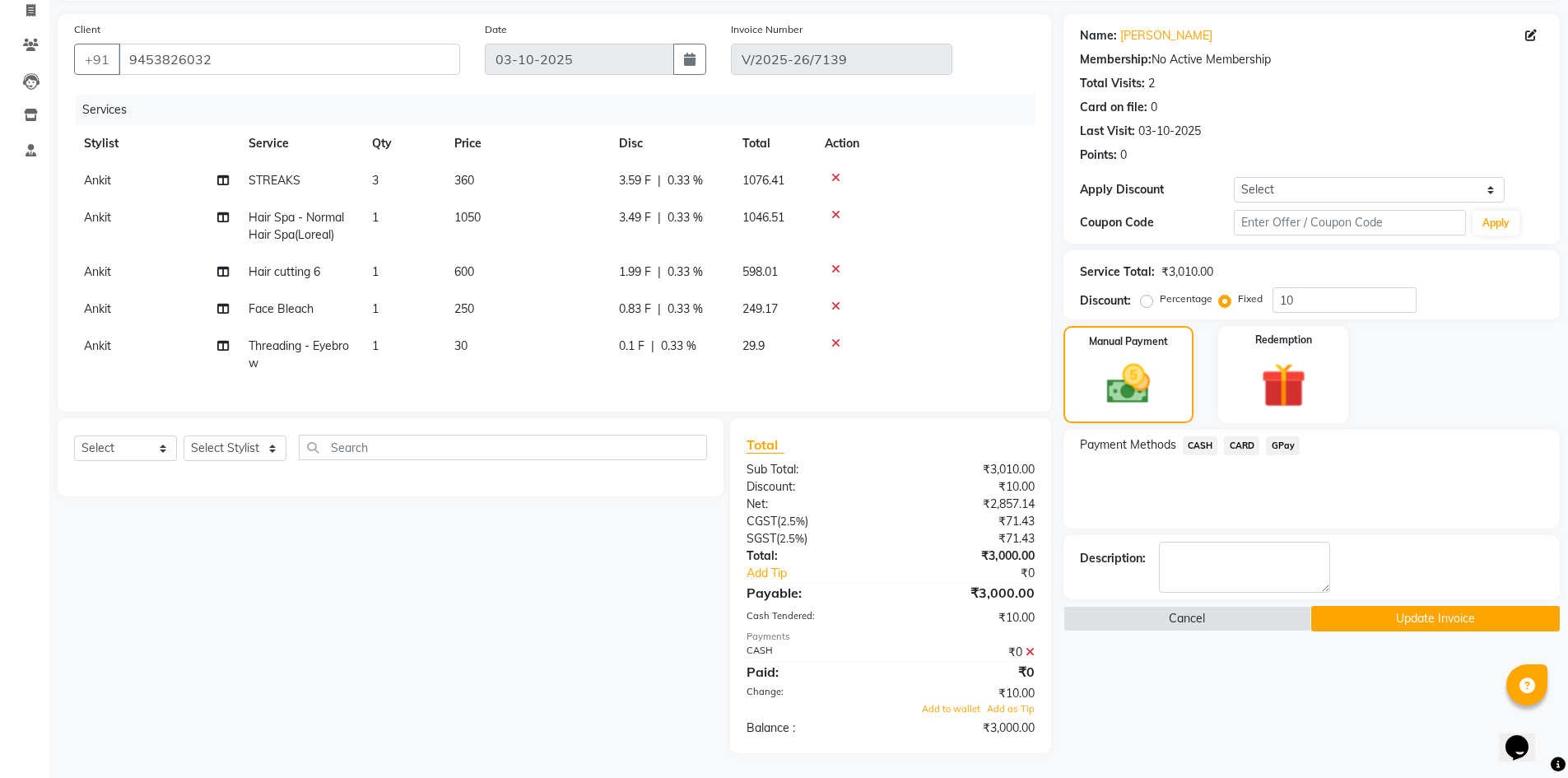
scroll to position [122, 0]
click at [1415, 615] on button "Update Invoice" at bounding box center [1435, 619] width 248 height 25
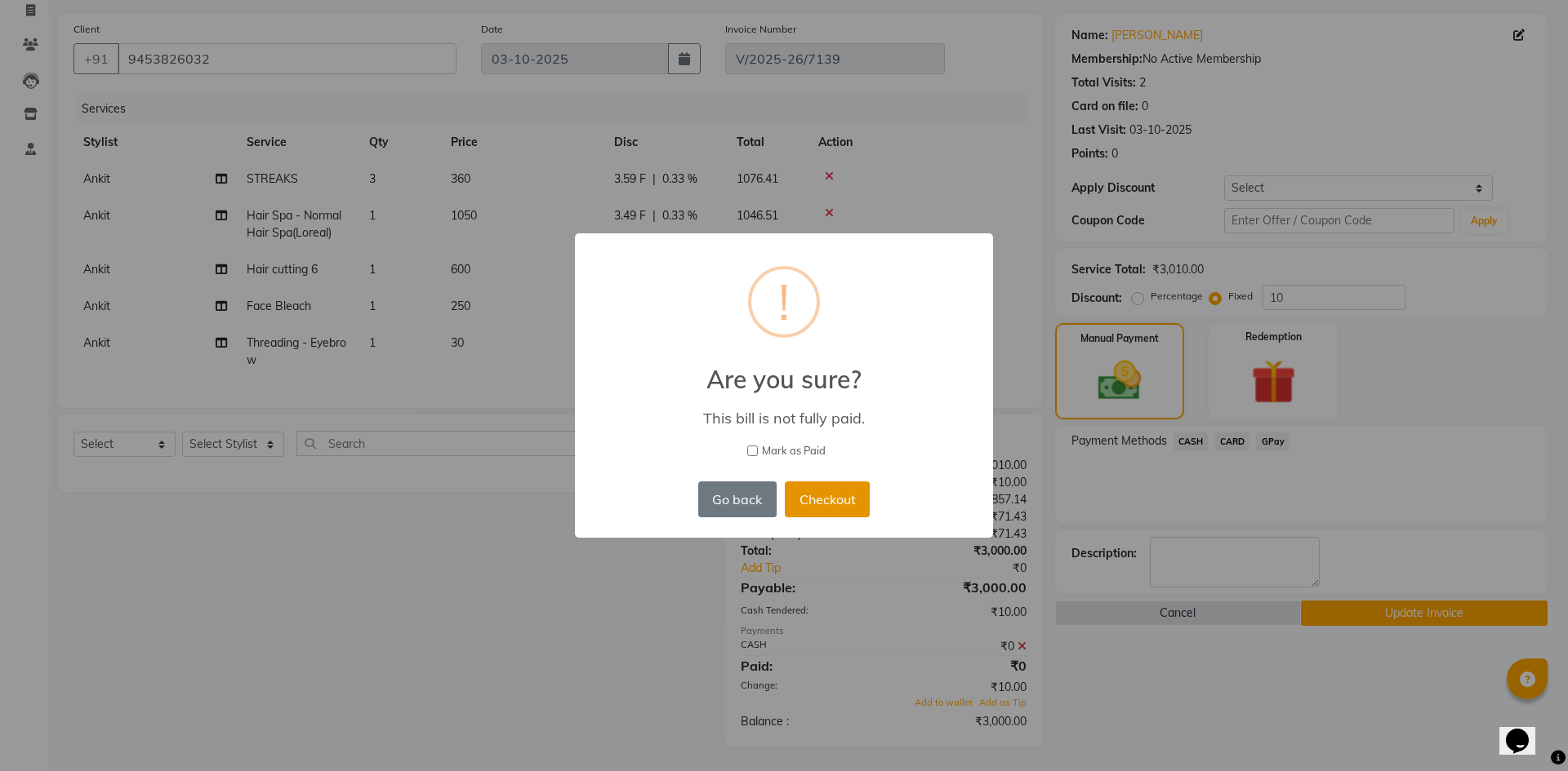
click at [847, 498] on button "Checkout" at bounding box center [827, 500] width 85 height 36
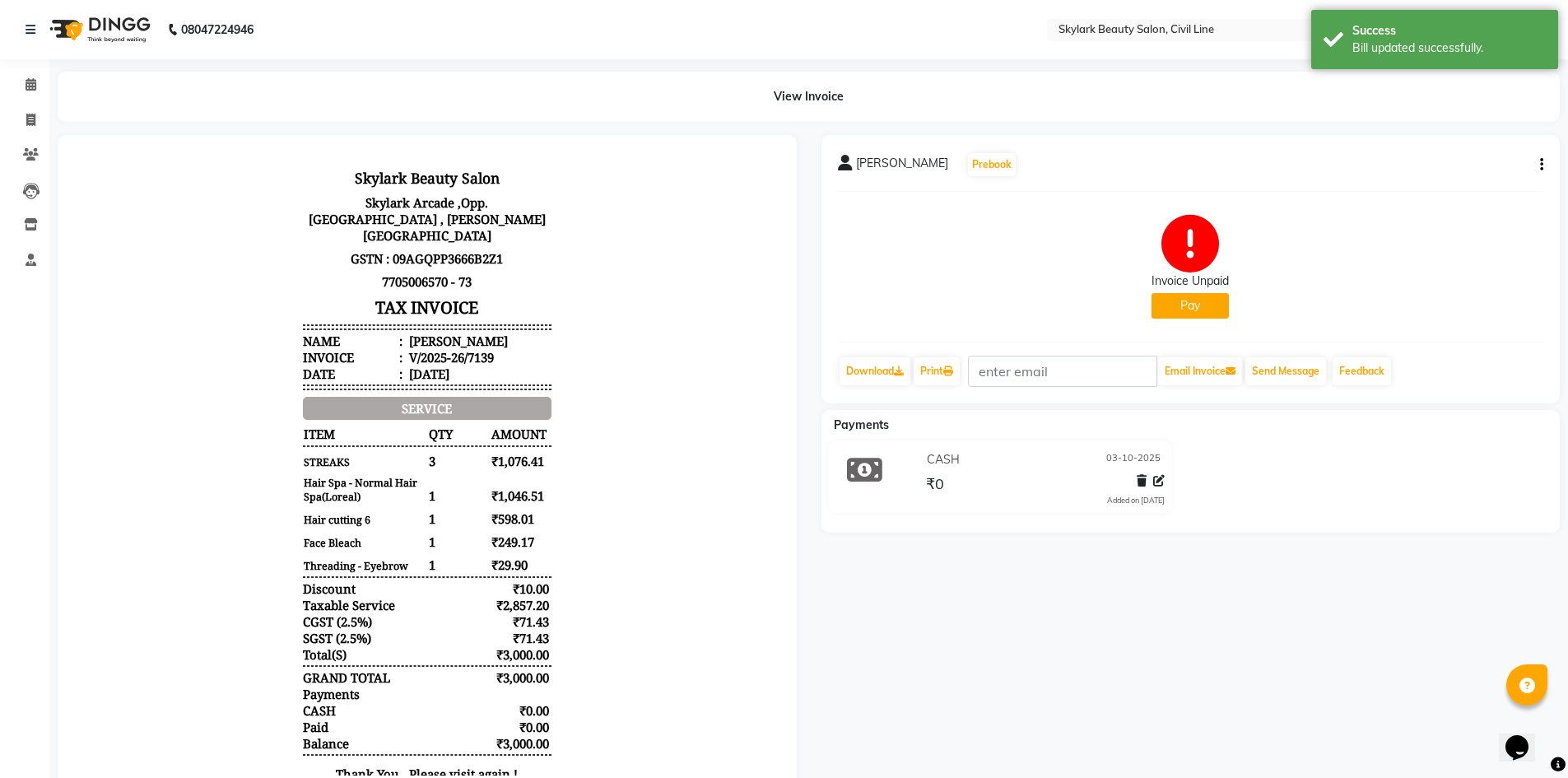
click at [1545, 162] on div "[PERSON_NAME] Prebook Invoice Unpaid Pay Download Print Email Invoice Send Mess…" at bounding box center [1191, 268] width 739 height 268
click at [1541, 166] on icon "button" at bounding box center [1543, 165] width 4 height 1
click at [1452, 177] on div "Edit Invoice" at bounding box center [1460, 175] width 113 height 21
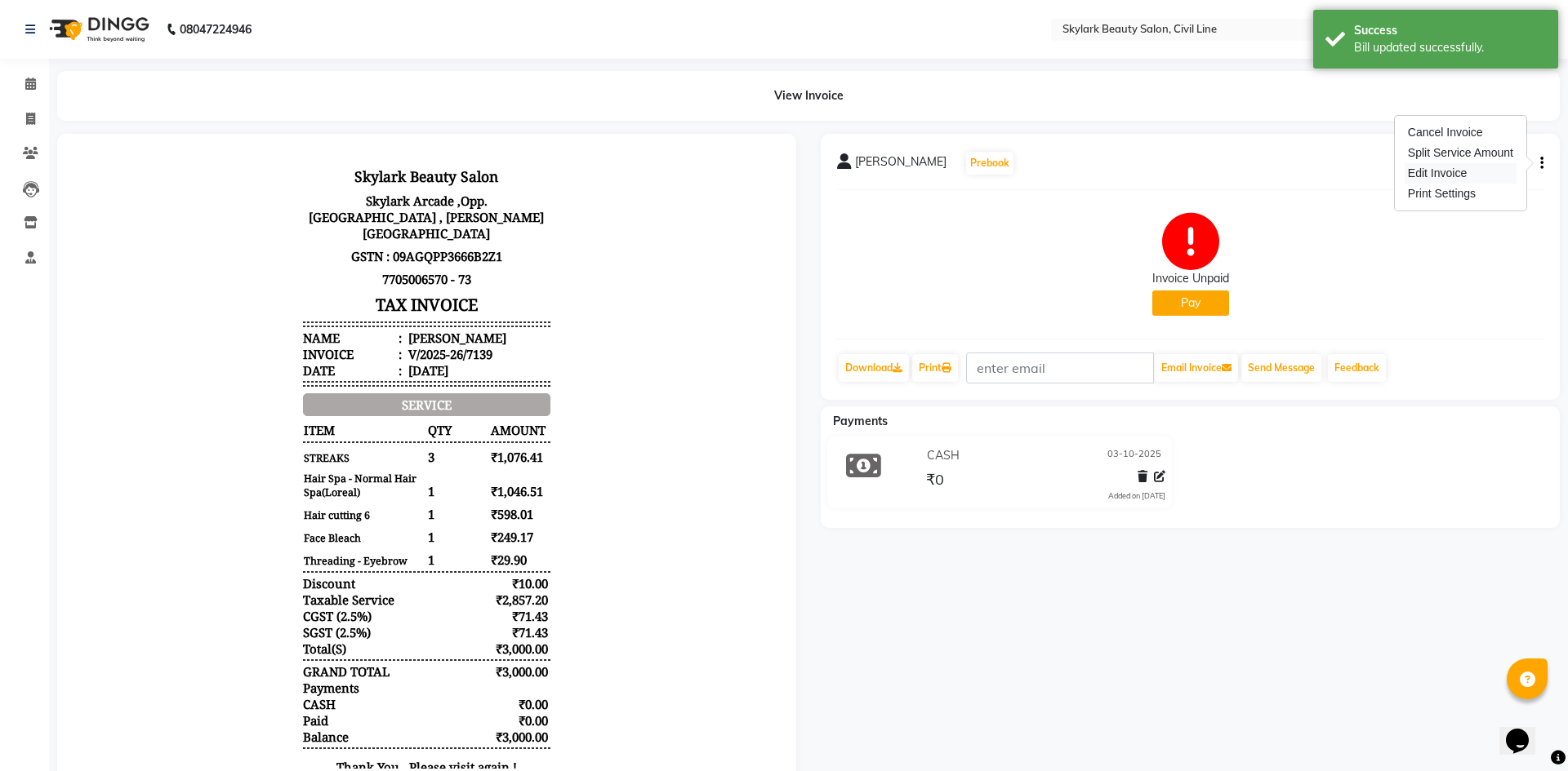
select select "service"
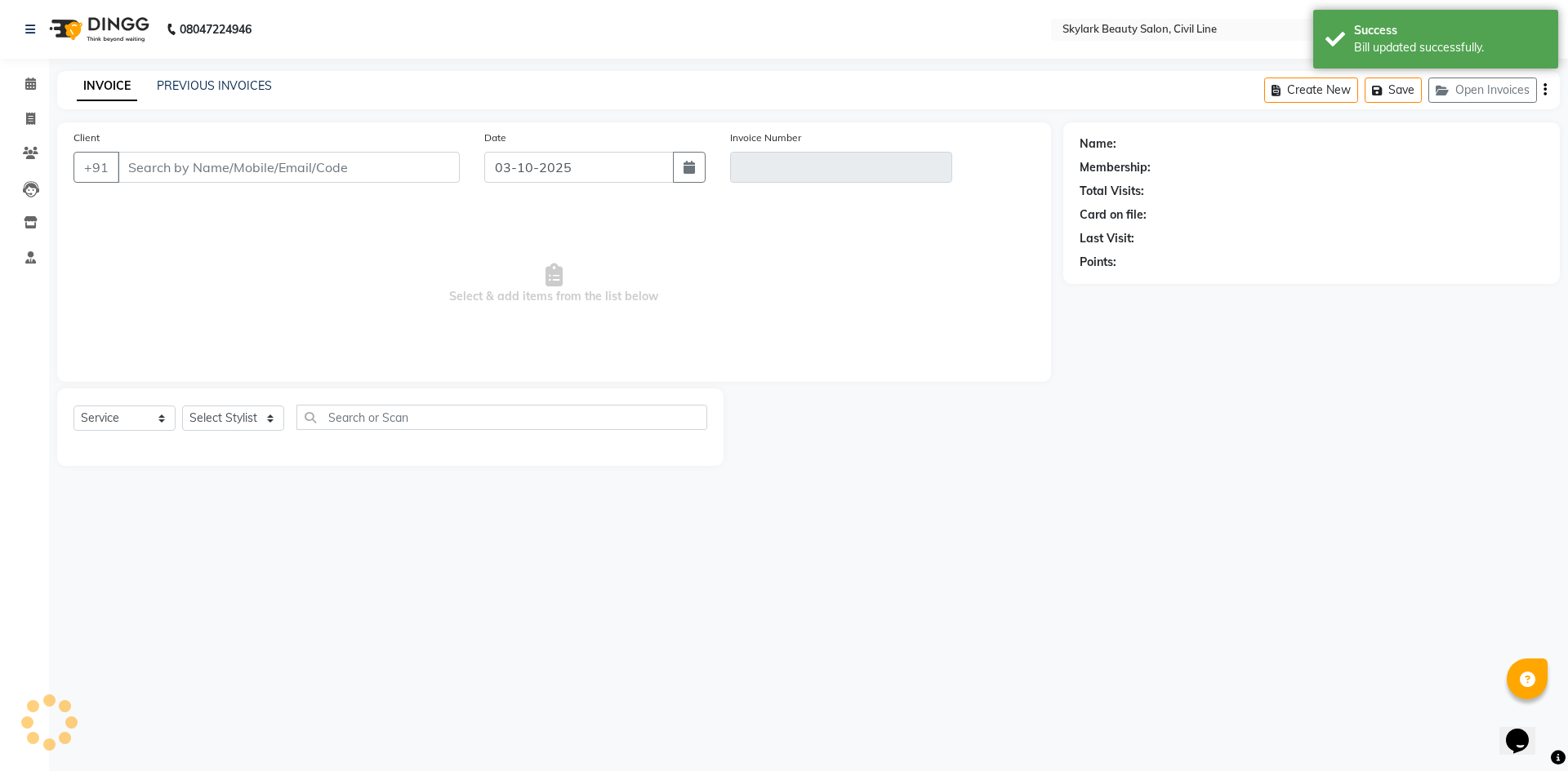
type input "9453826032"
type input "V/2025-26/7139"
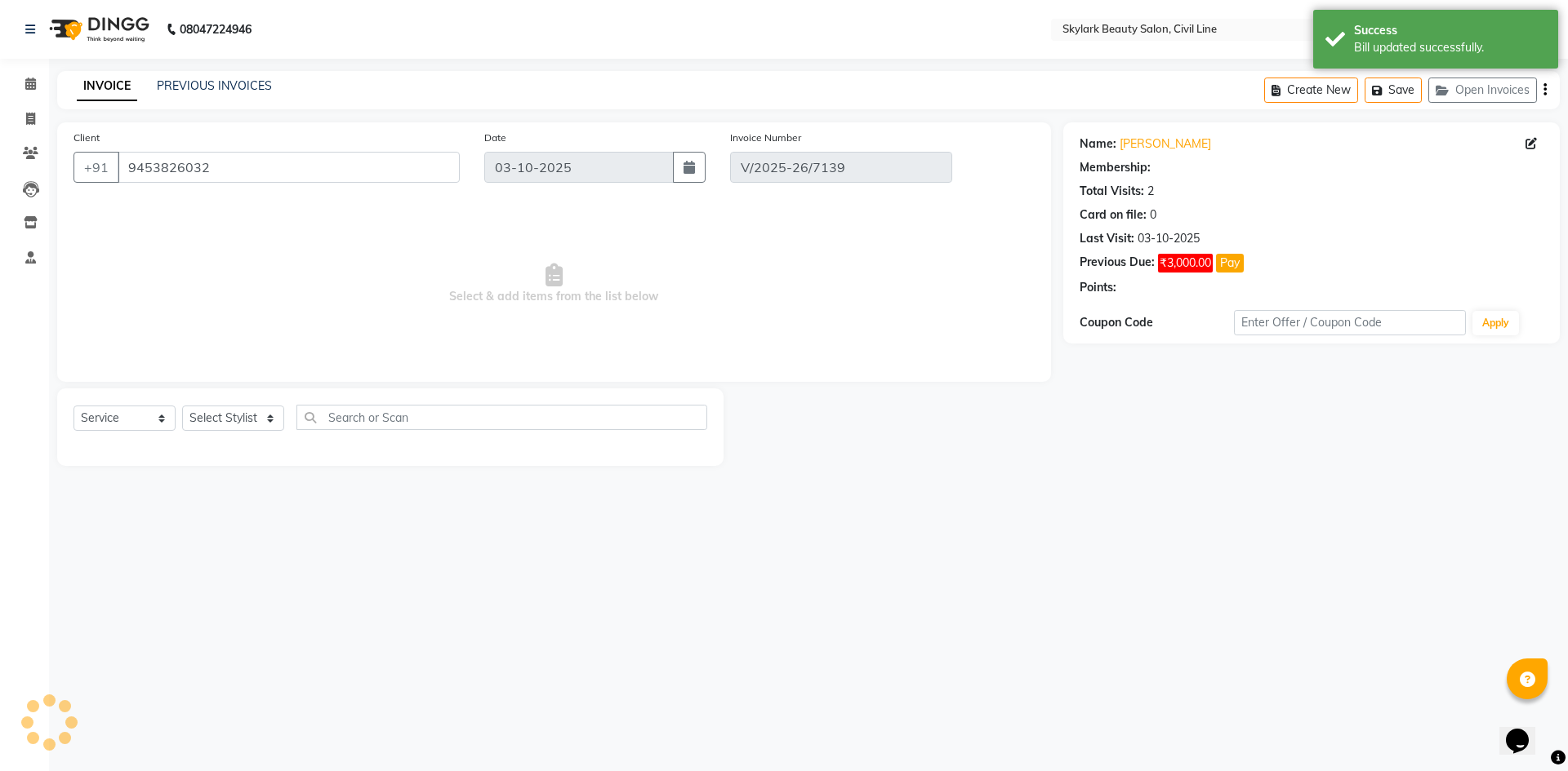
select select "select"
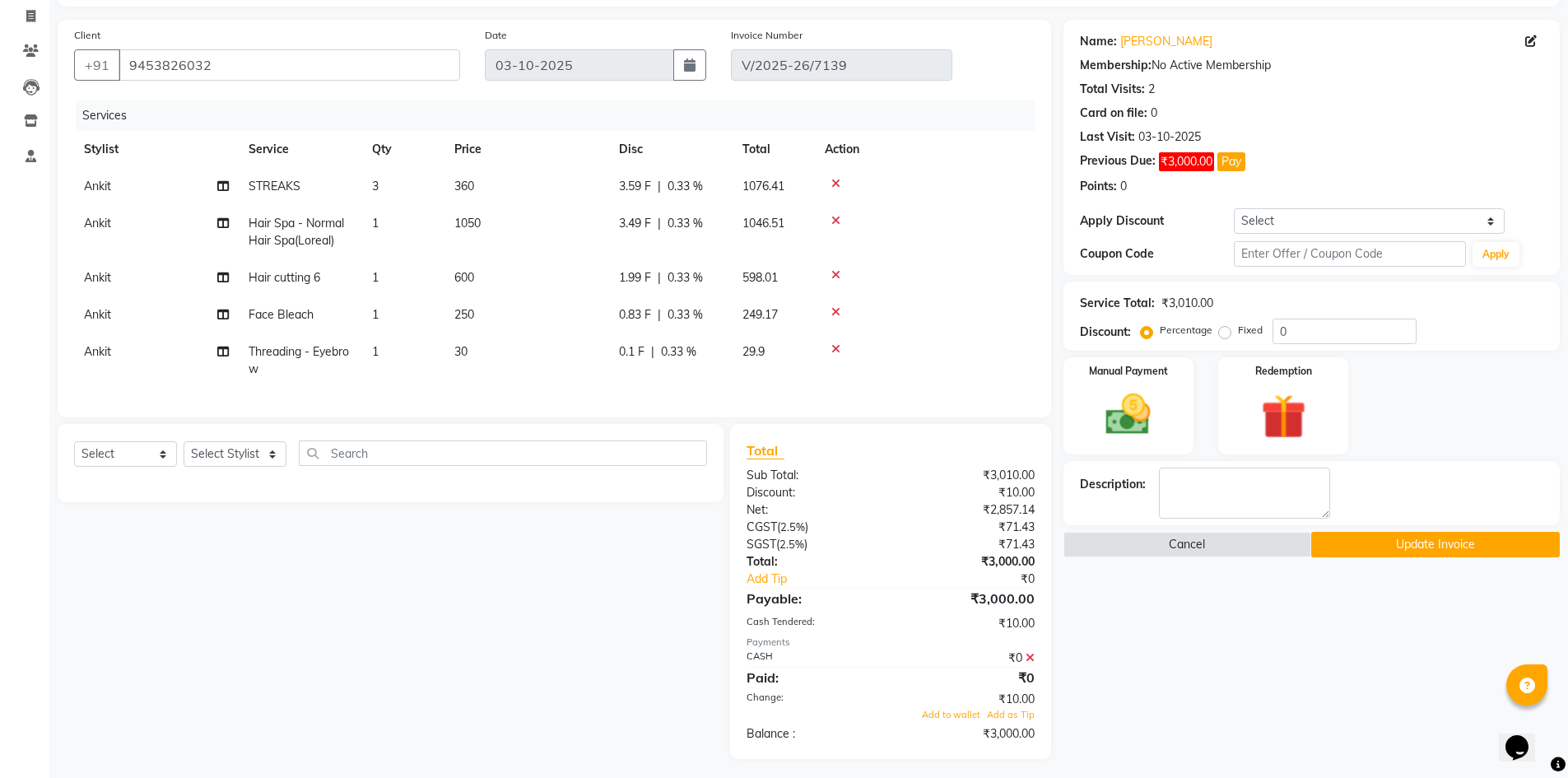
scroll to position [122, 0]
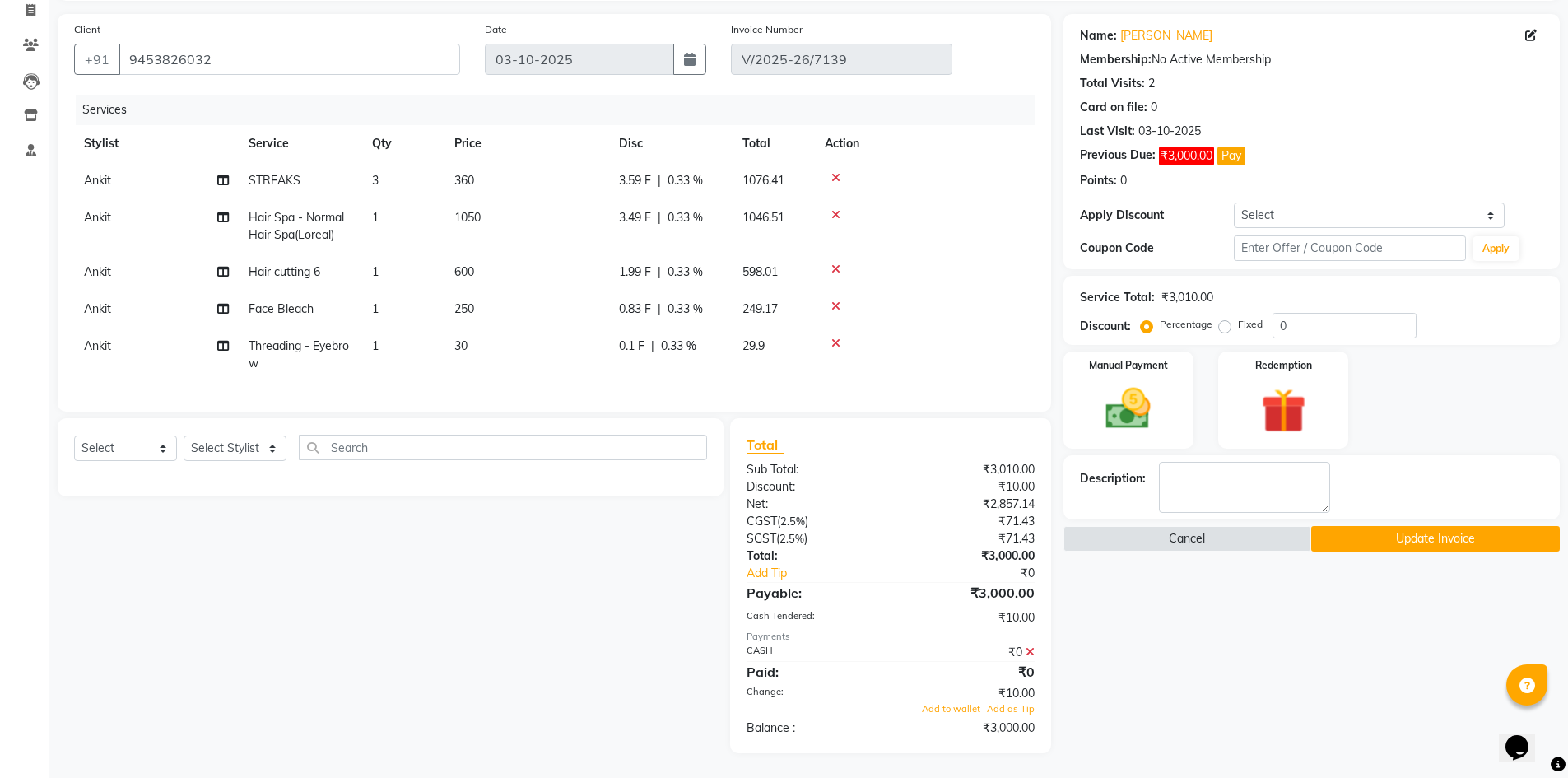
click at [1027, 647] on icon at bounding box center [1030, 652] width 9 height 12
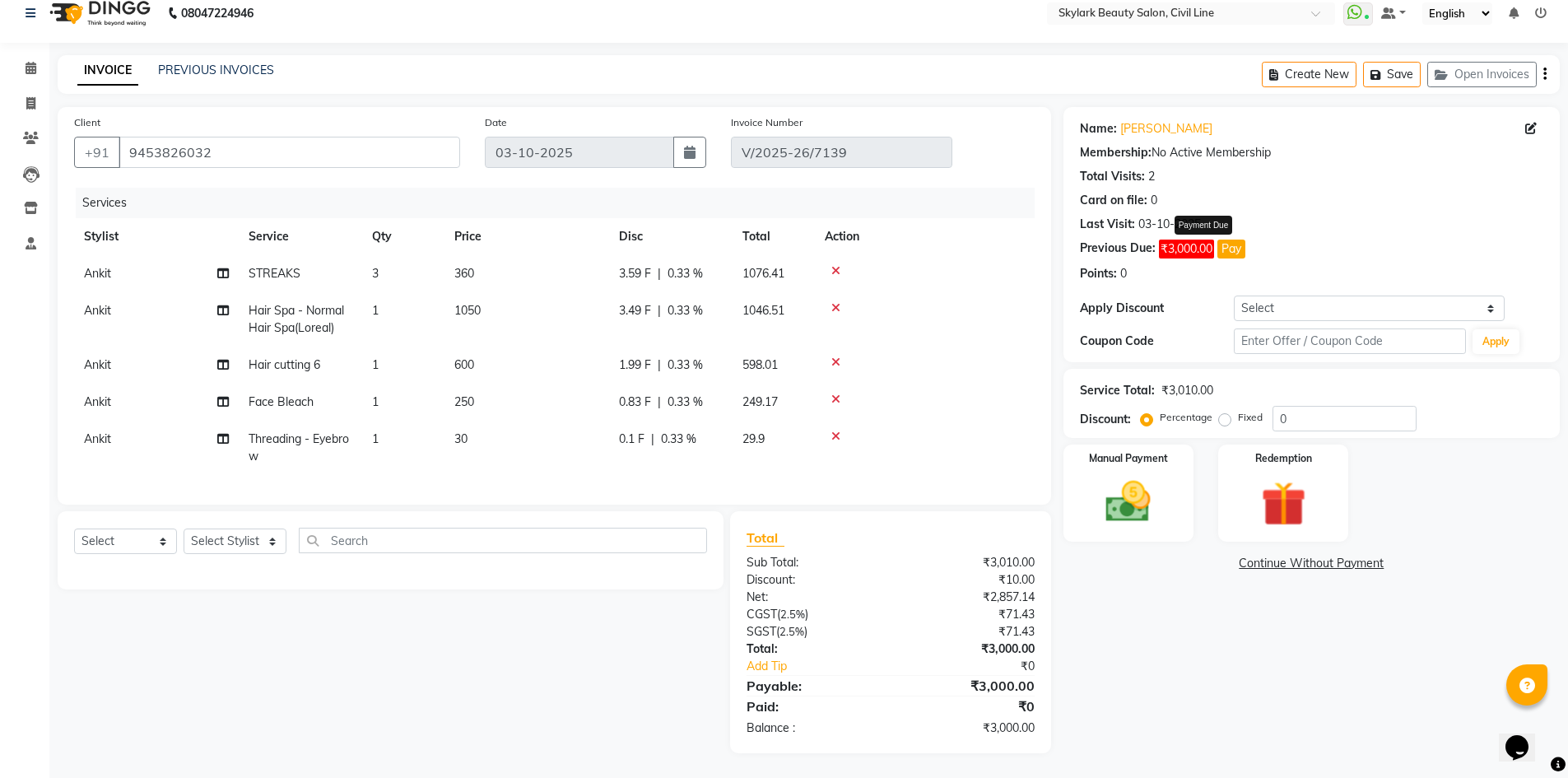
click at [1237, 239] on button "Pay" at bounding box center [1231, 248] width 28 height 19
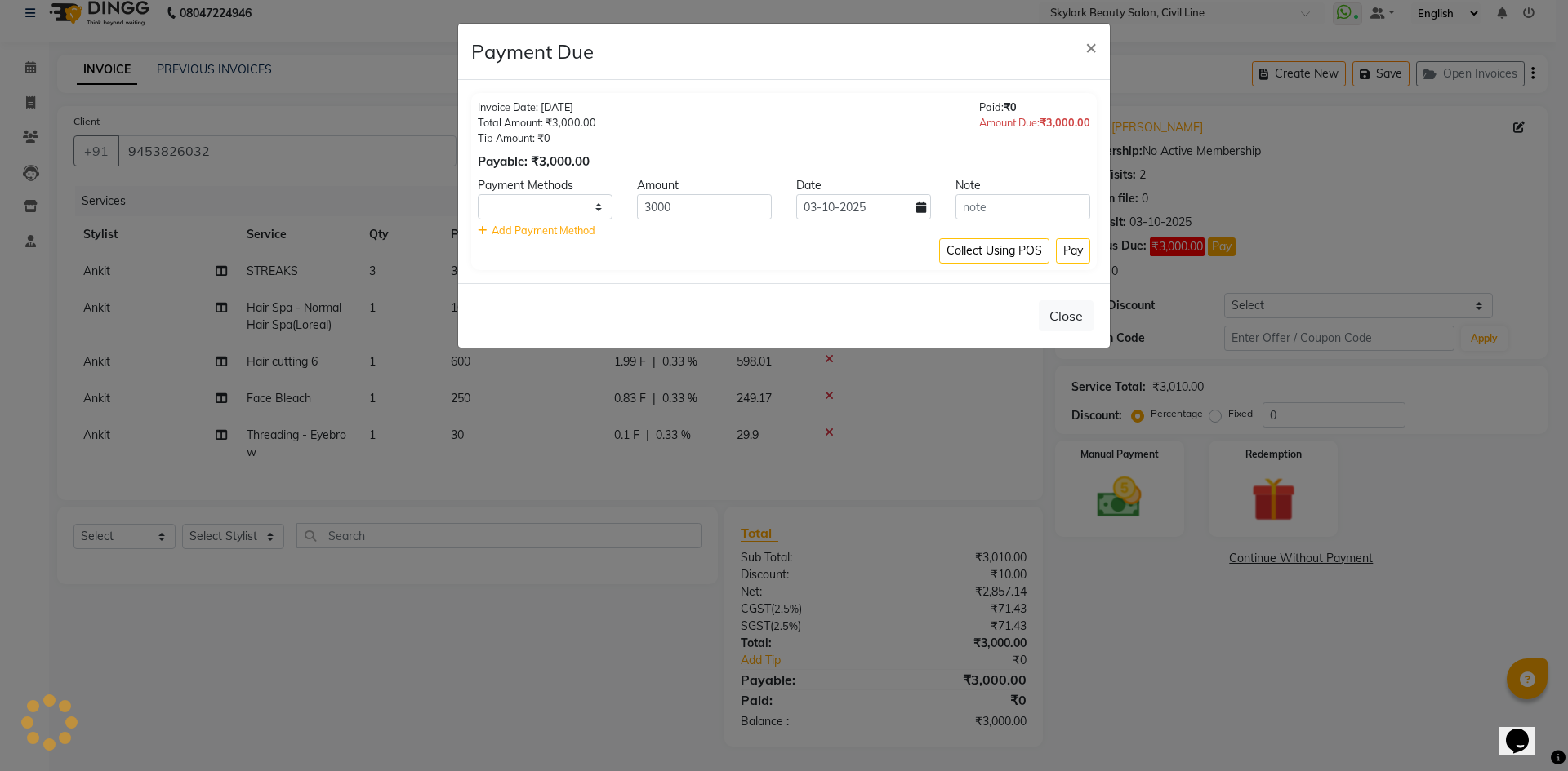
select select "1"
click at [1090, 48] on span "×" at bounding box center [1091, 46] width 12 height 24
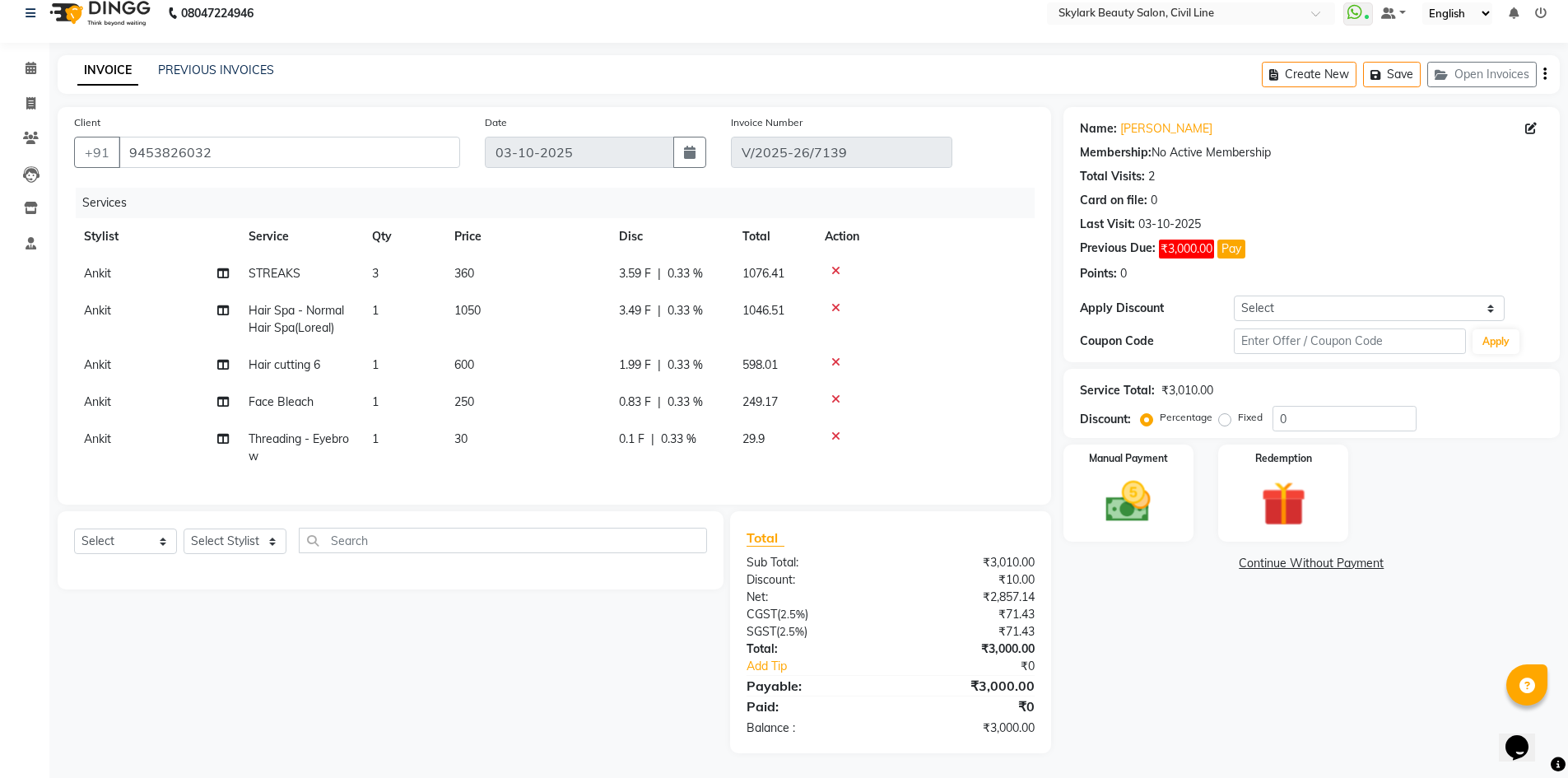
click at [1238, 410] on label "Fixed" at bounding box center [1250, 418] width 25 height 15
click at [1228, 412] on input "Fixed" at bounding box center [1228, 418] width 12 height 12
radio input "true"
click at [1295, 406] on input "0" at bounding box center [1344, 419] width 144 height 25
type input "0"
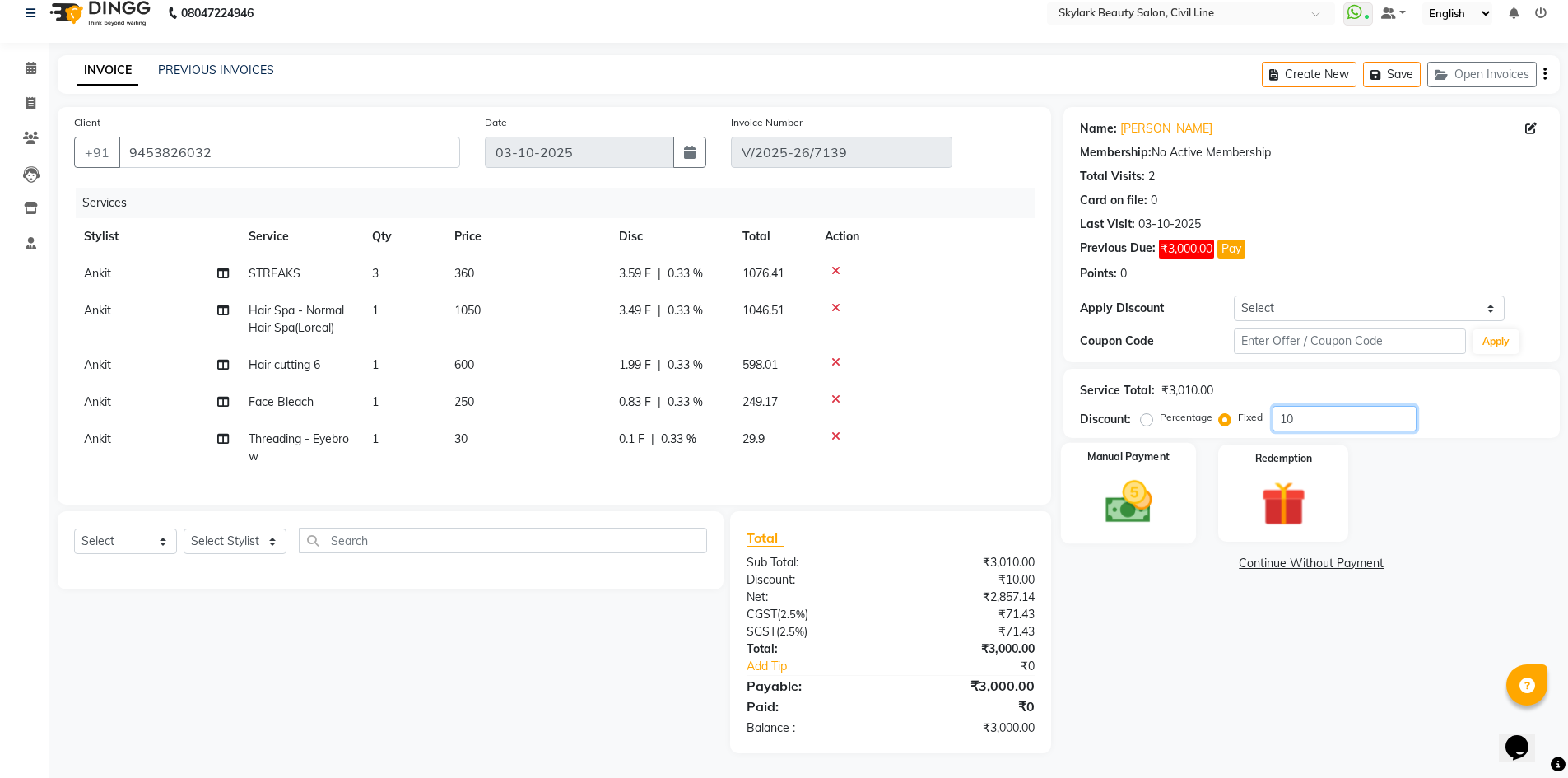
type input "10"
click at [1138, 520] on div "Manual Payment" at bounding box center [1128, 493] width 136 height 101
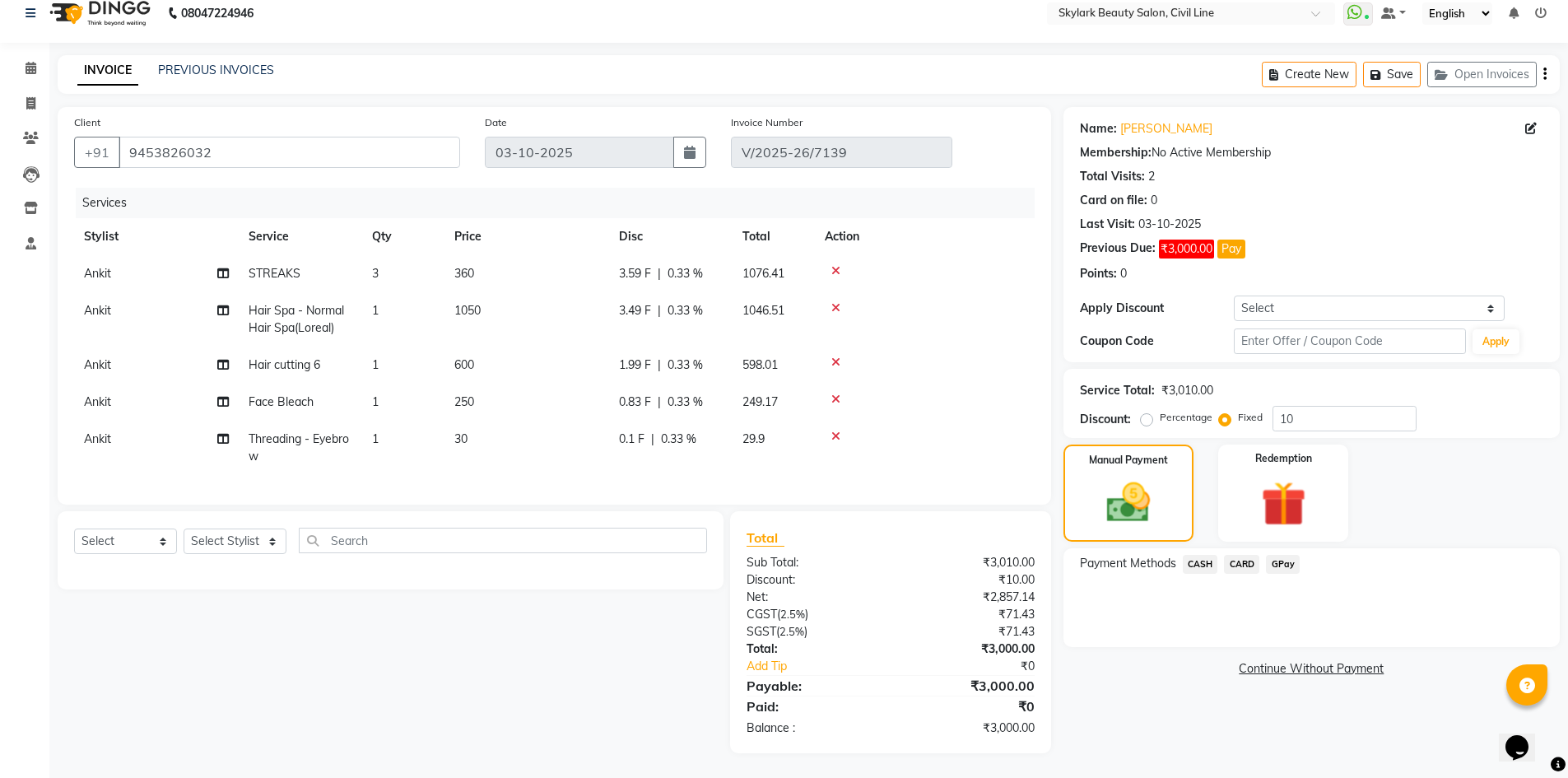
drag, startPoint x: 1202, startPoint y: 547, endPoint x: 1237, endPoint y: 566, distance: 39.8
click at [1202, 555] on span "CASH" at bounding box center [1201, 564] width 35 height 19
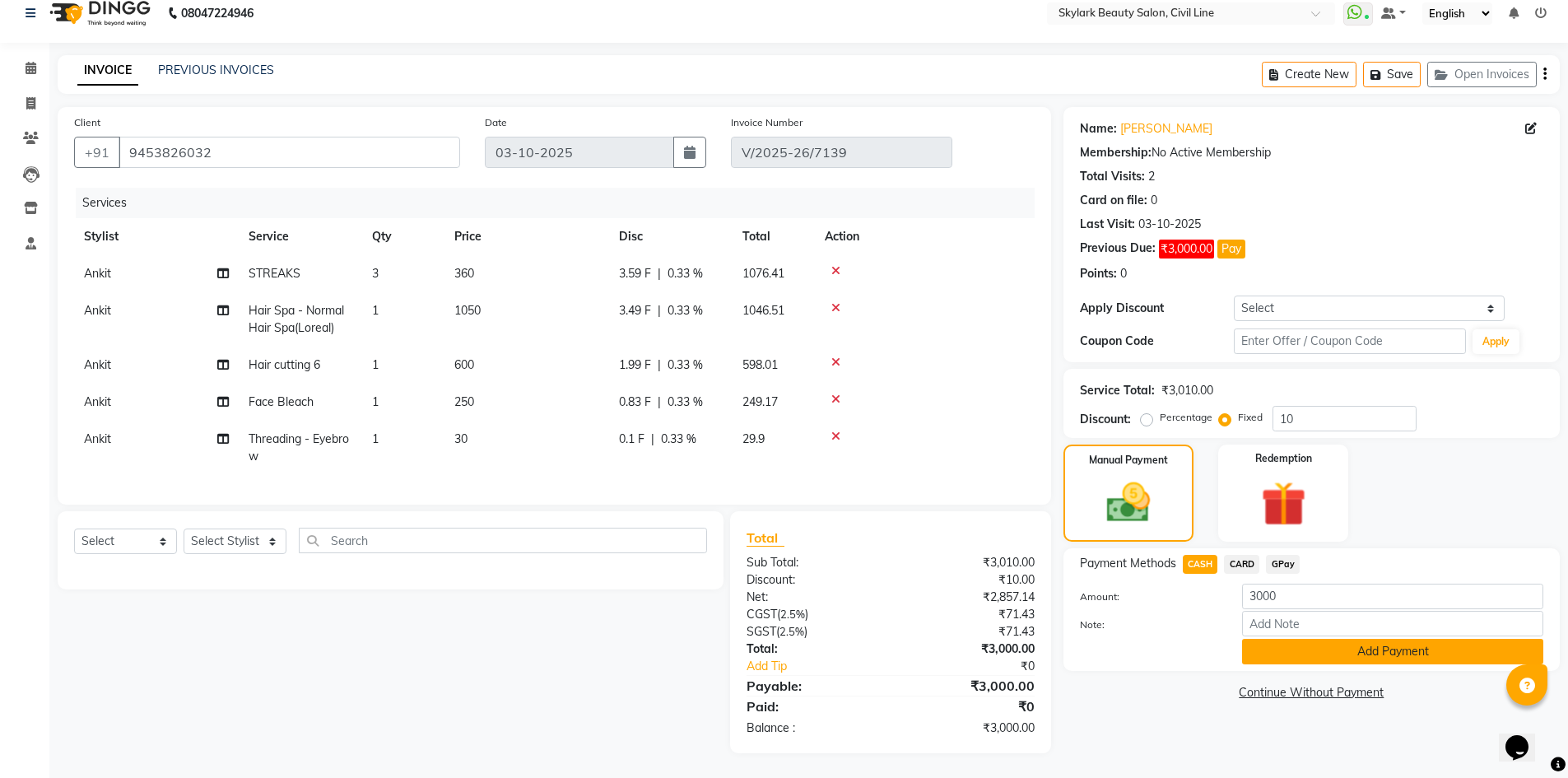
click at [1344, 639] on button "Add Payment" at bounding box center [1392, 652] width 301 height 25
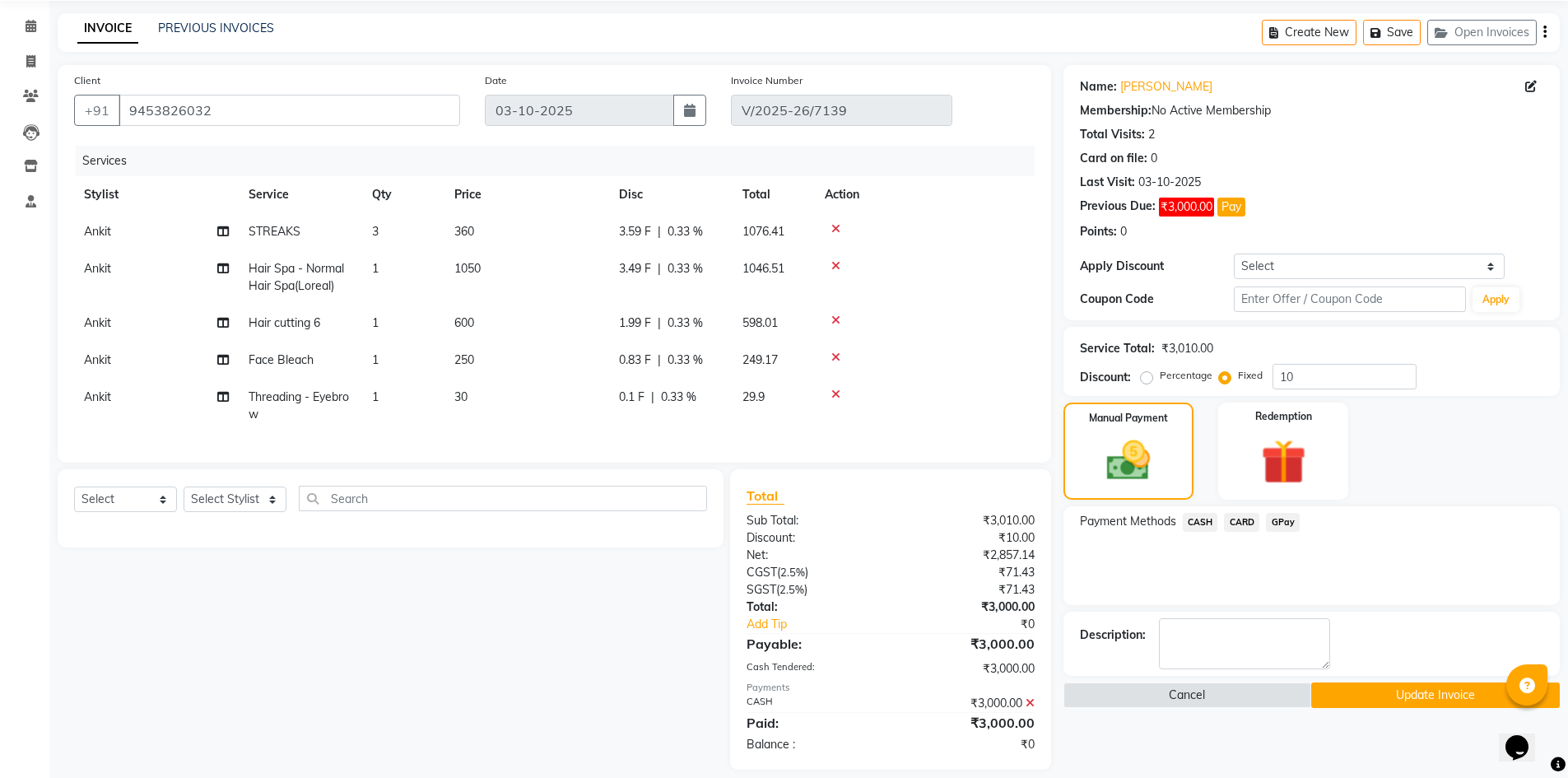
scroll to position [87, 0]
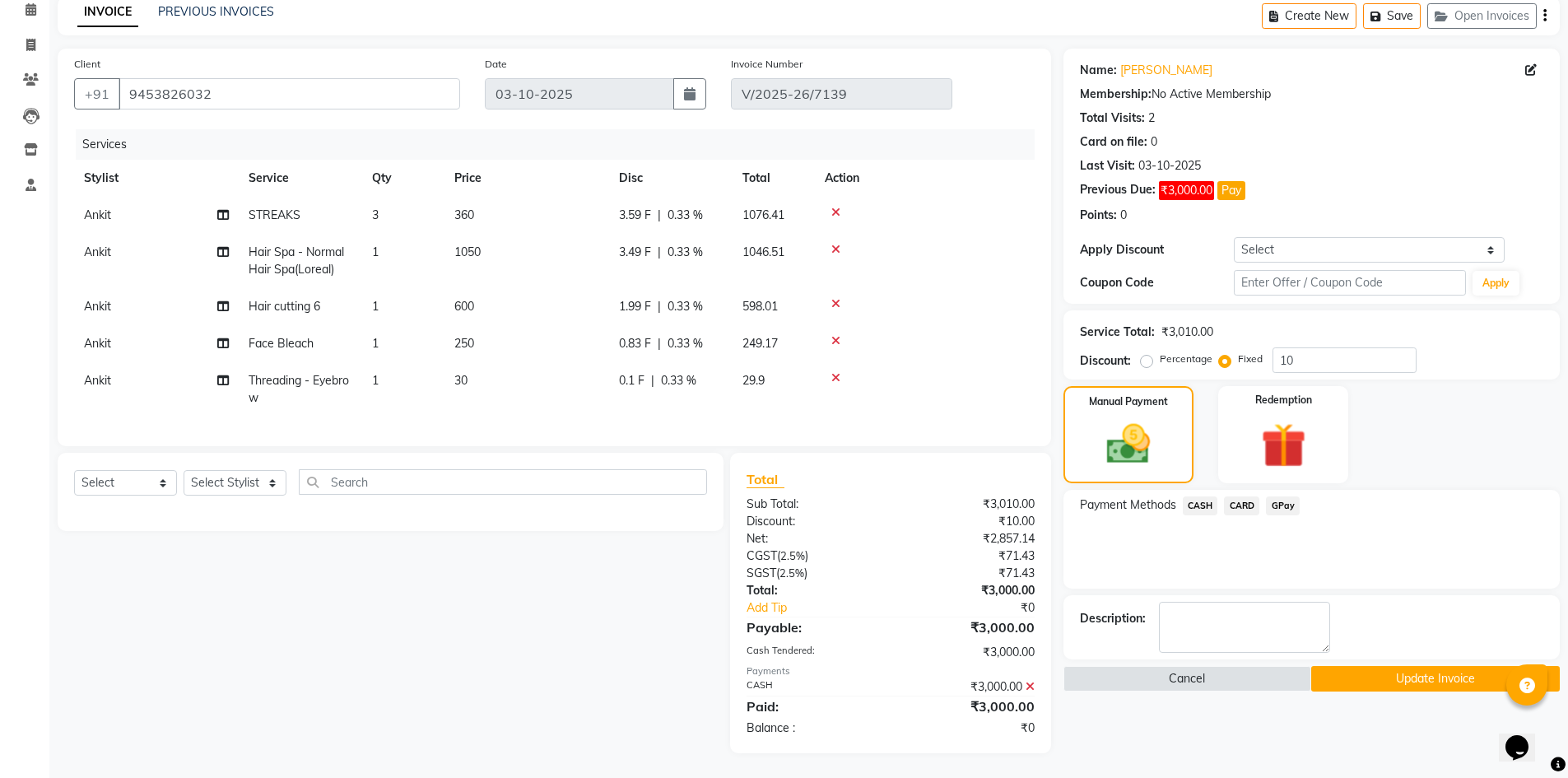
click at [1369, 666] on button "Update Invoice" at bounding box center [1435, 679] width 248 height 25
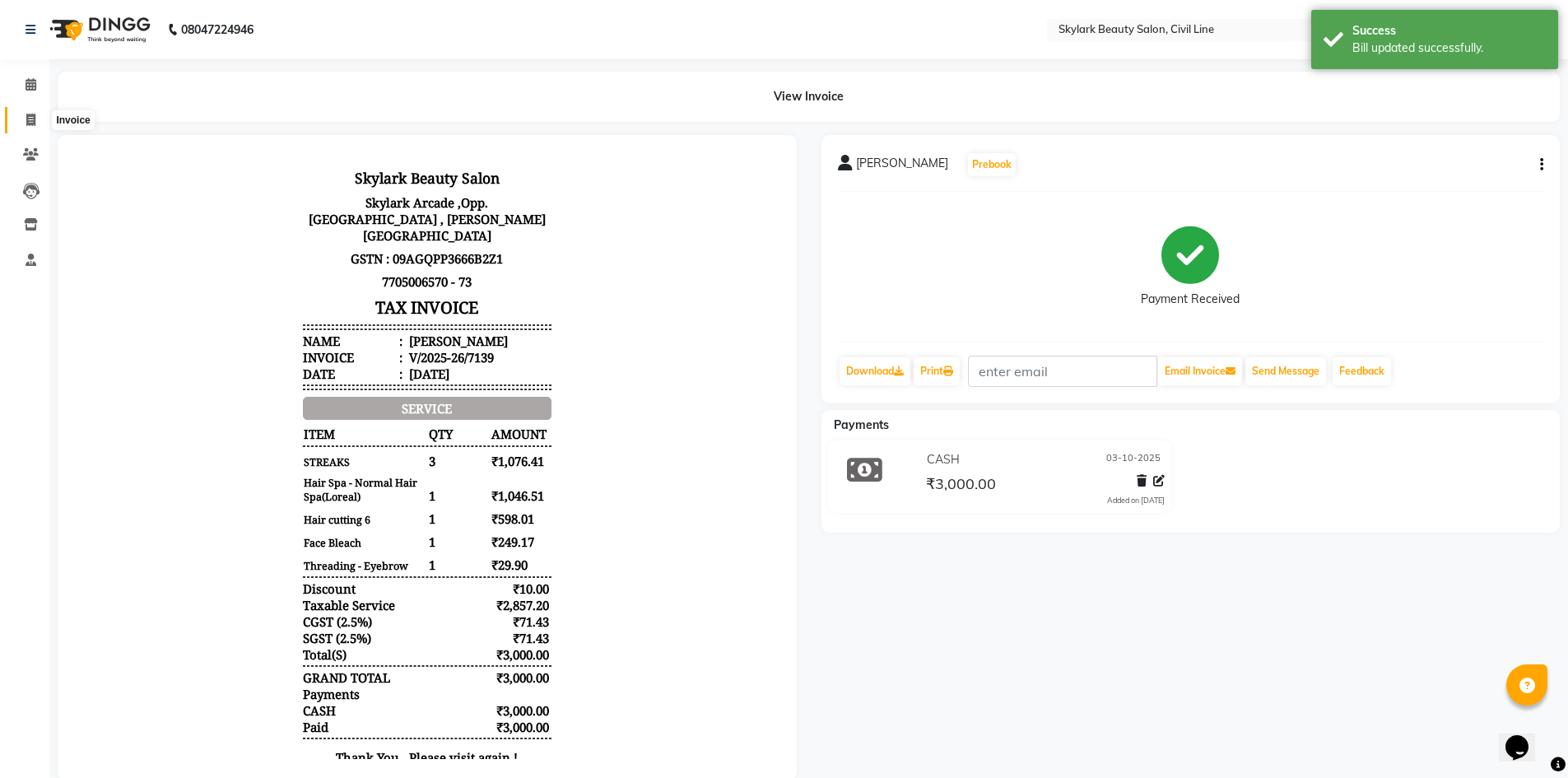
click at [29, 116] on icon at bounding box center [31, 120] width 9 height 13
select select "service"
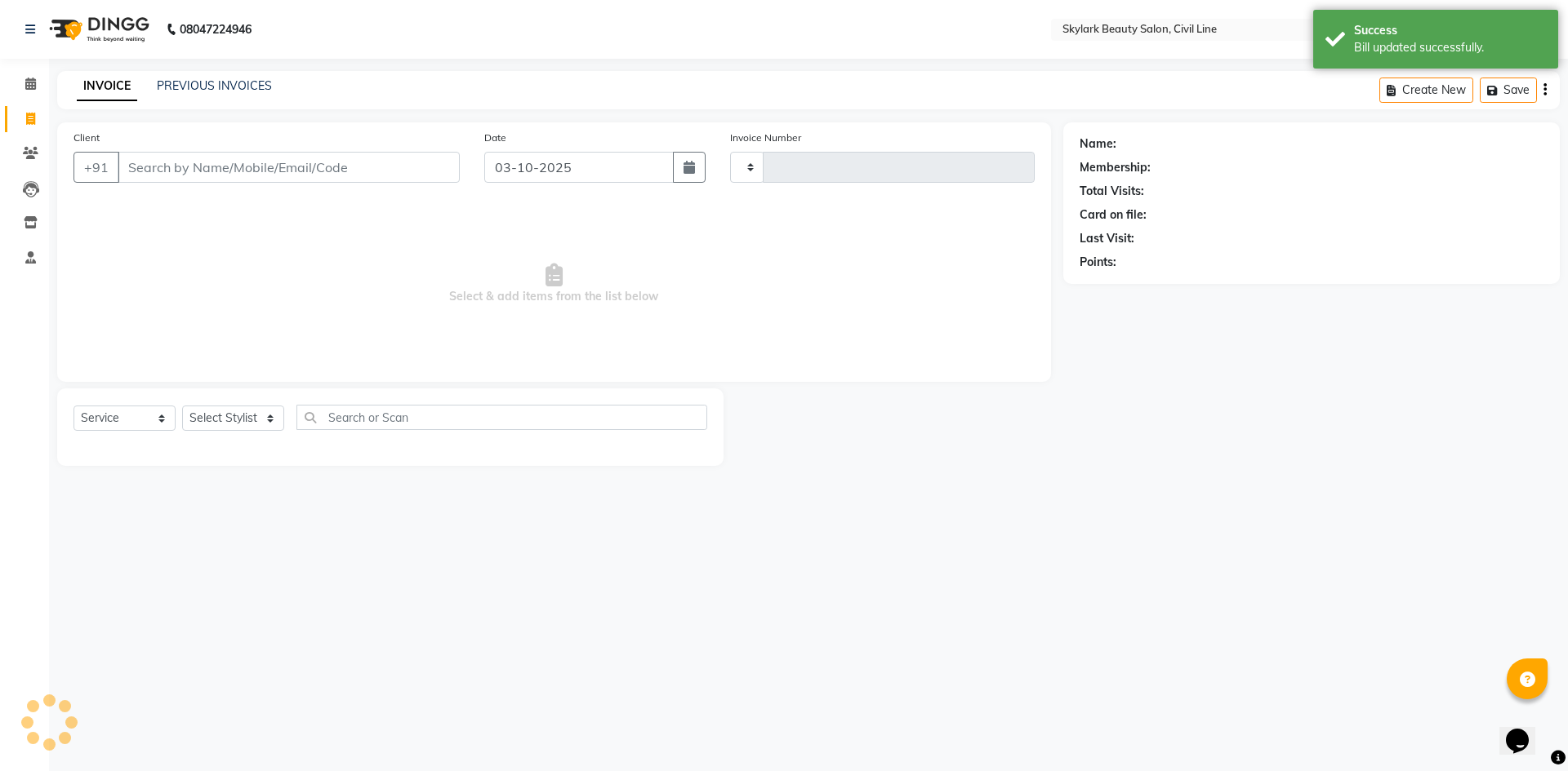
type input "7141"
select select "4588"
click at [234, 88] on link "PREVIOUS INVOICES" at bounding box center [215, 86] width 115 height 14
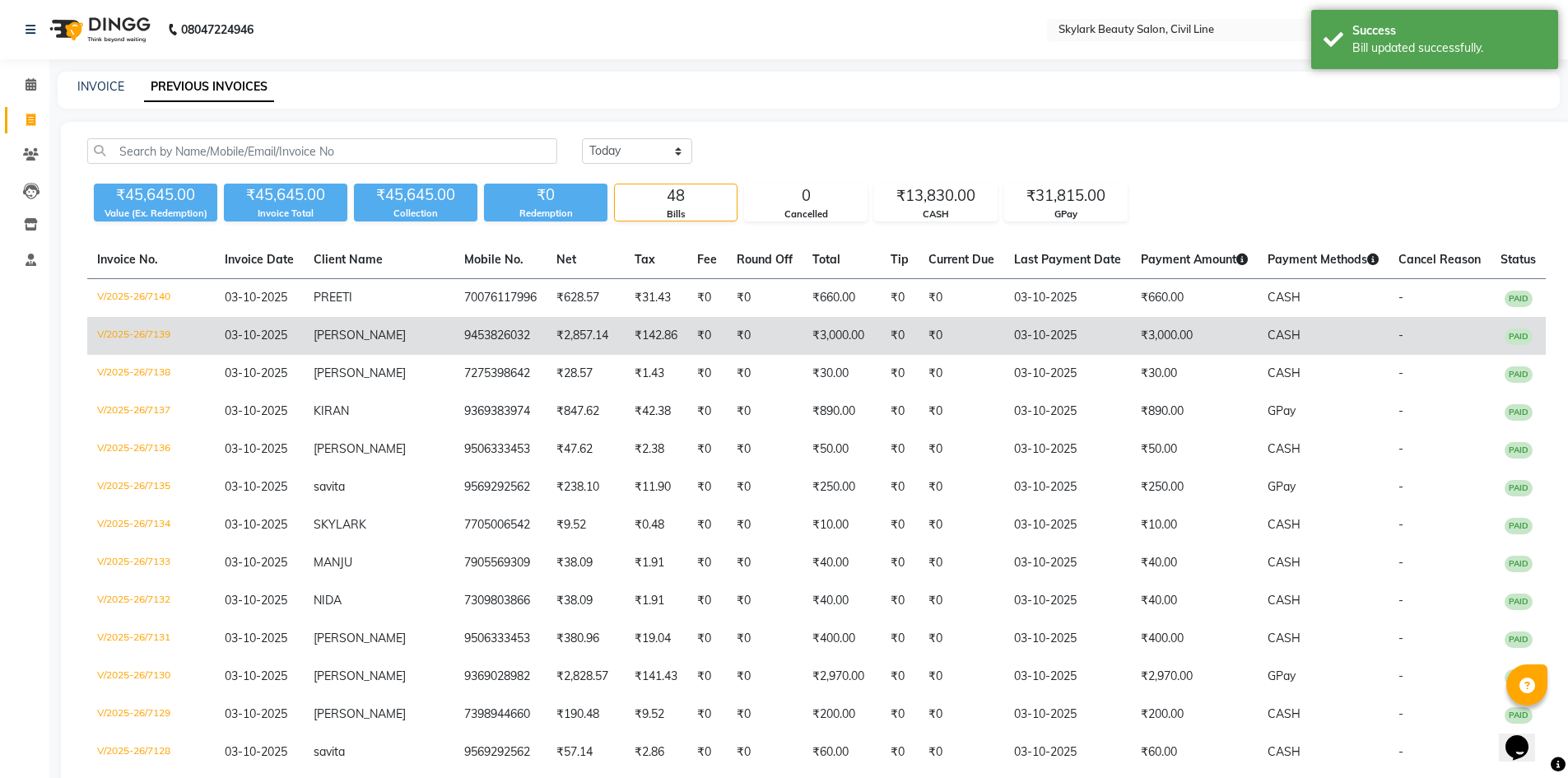
click at [727, 336] on td "₹0" at bounding box center [764, 336] width 75 height 38
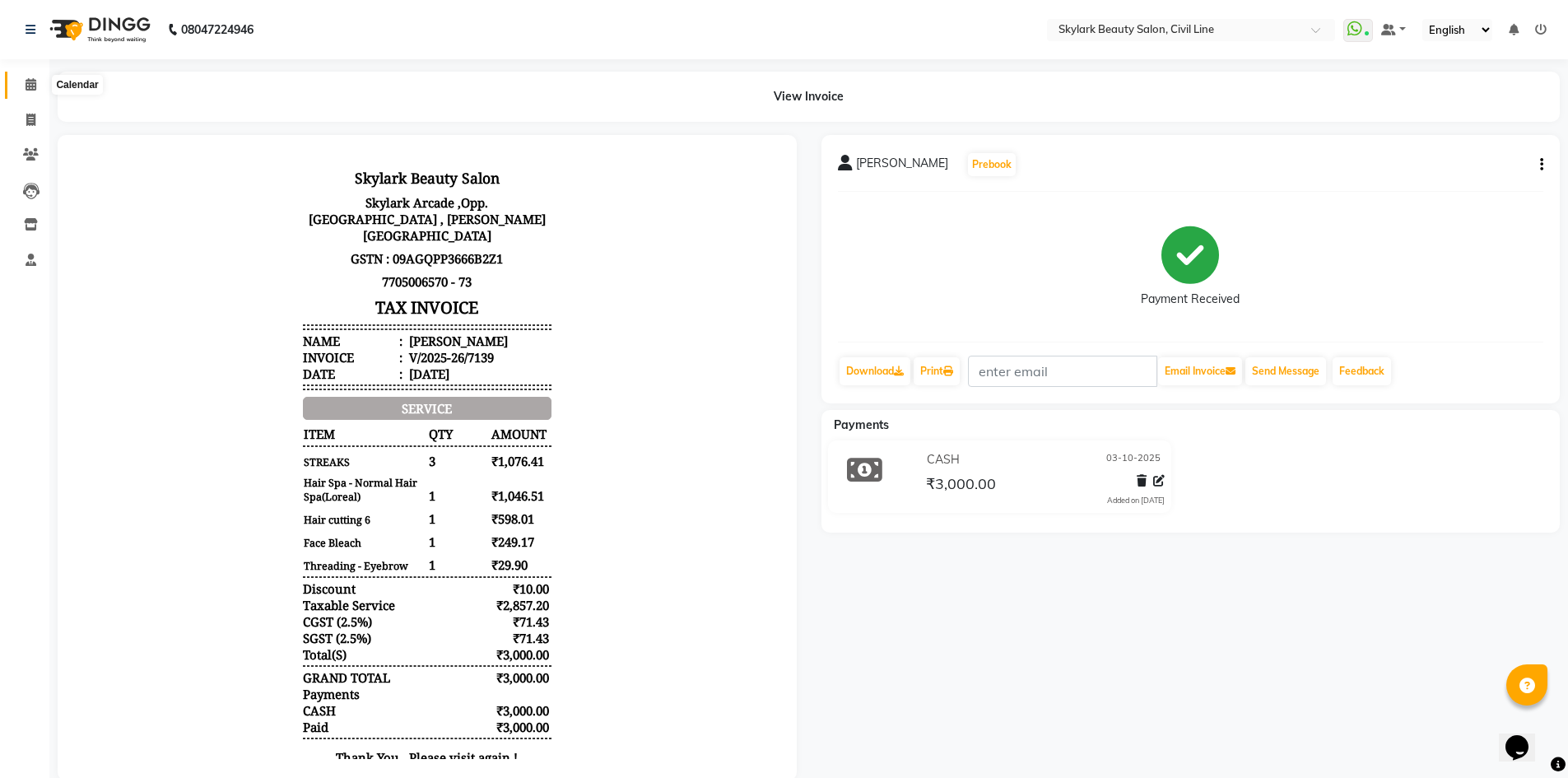
click at [29, 83] on icon at bounding box center [31, 85] width 11 height 13
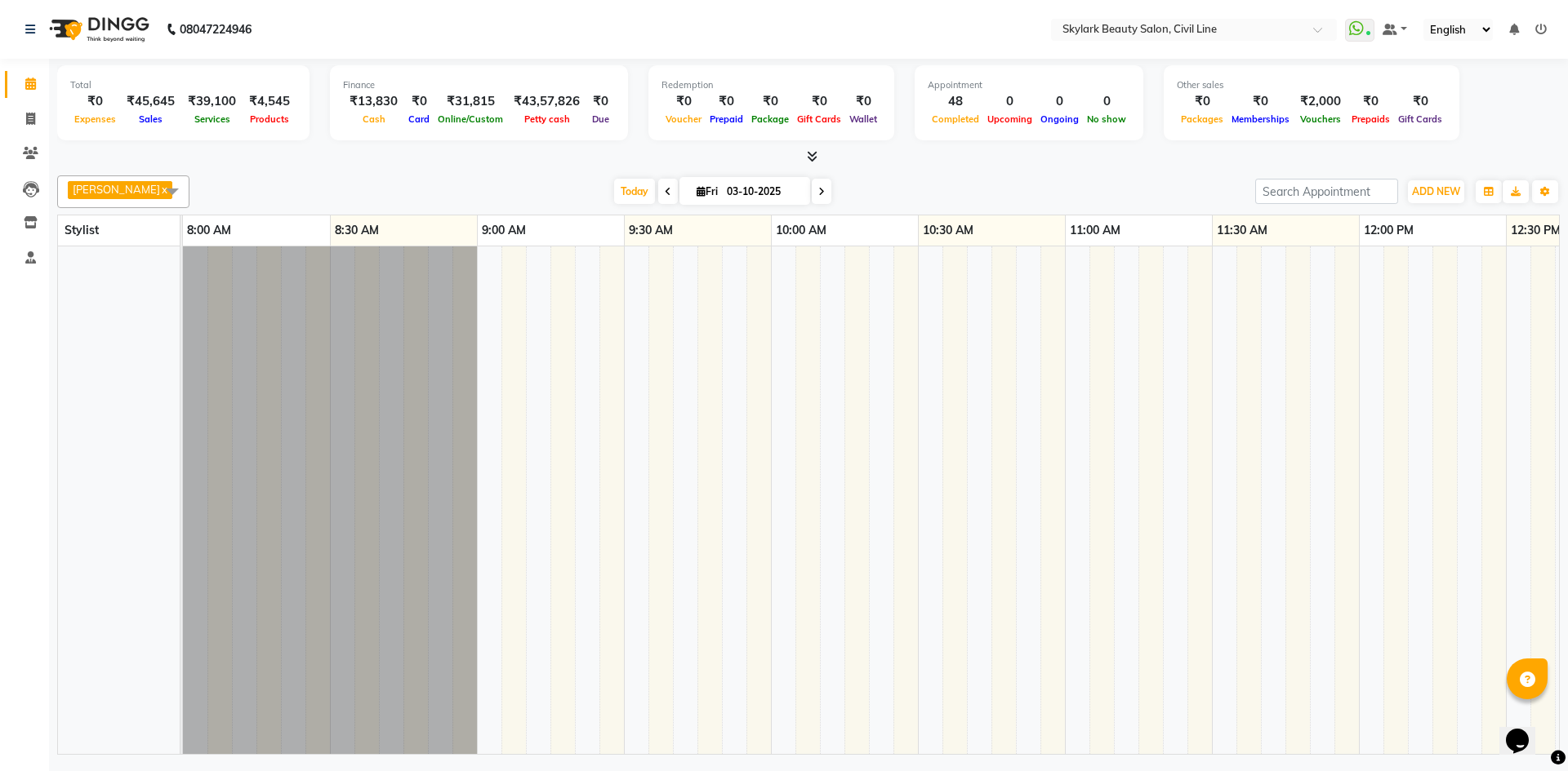
click at [1544, 30] on icon at bounding box center [1541, 29] width 12 height 12
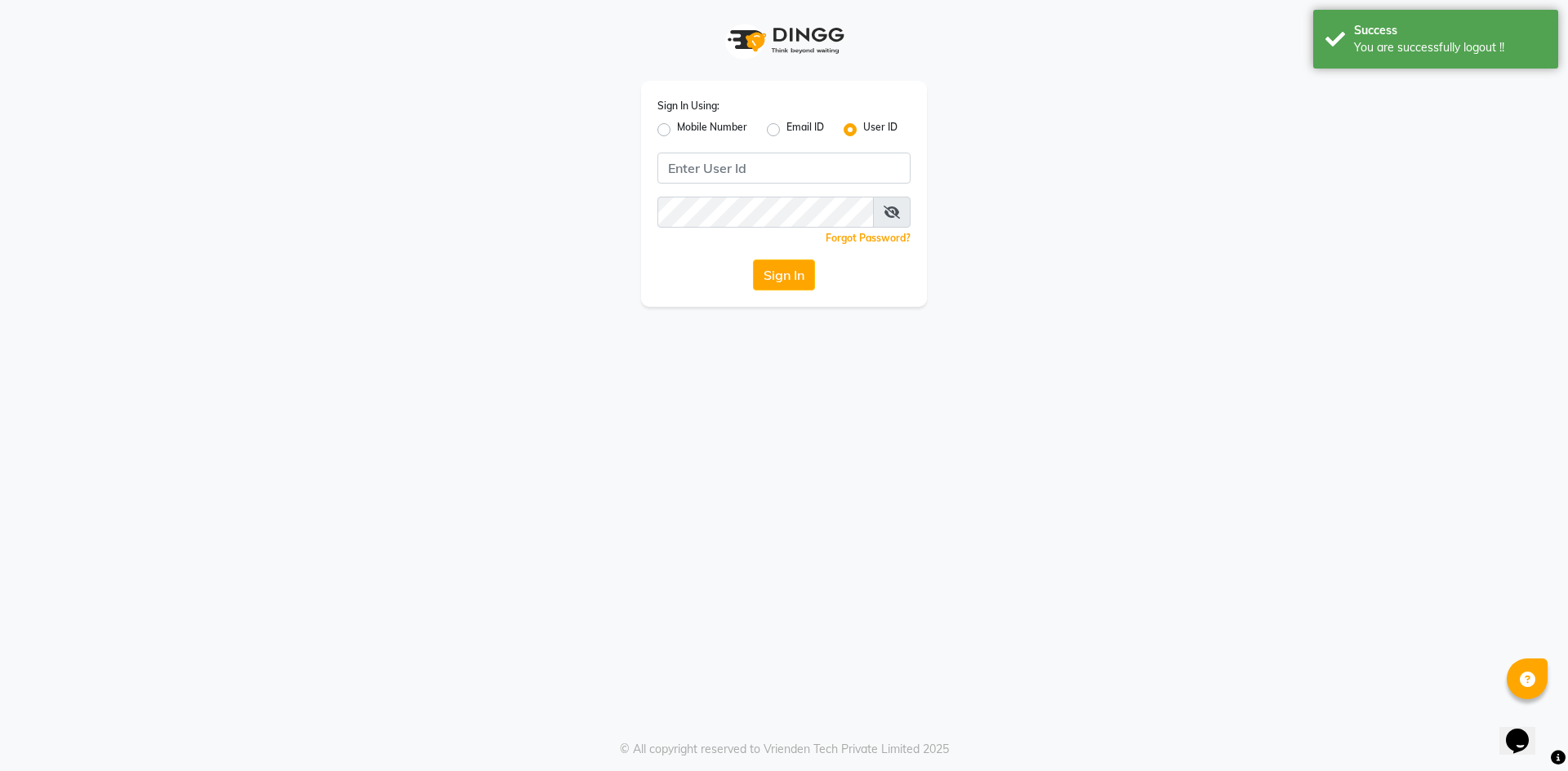
click at [677, 128] on label "Mobile Number" at bounding box center [712, 130] width 70 height 20
click at [677, 128] on input "Mobile Number" at bounding box center [682, 125] width 11 height 11
radio input "true"
radio input "false"
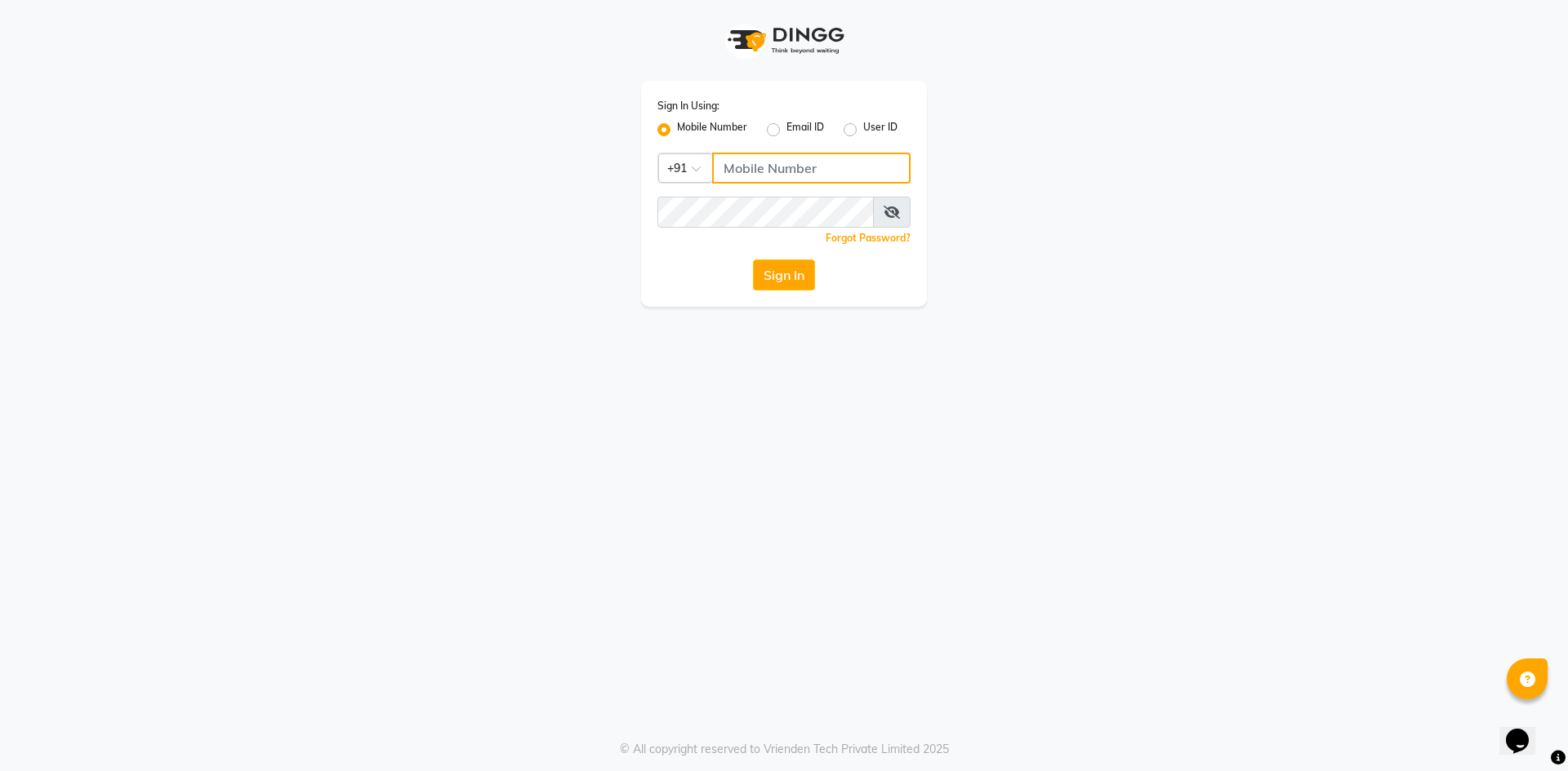
click at [799, 163] on input "Username" at bounding box center [811, 168] width 198 height 31
type input "8400013886"
click at [804, 272] on button "Sign In" at bounding box center [784, 275] width 62 height 31
